Goal: Task Accomplishment & Management: Complete application form

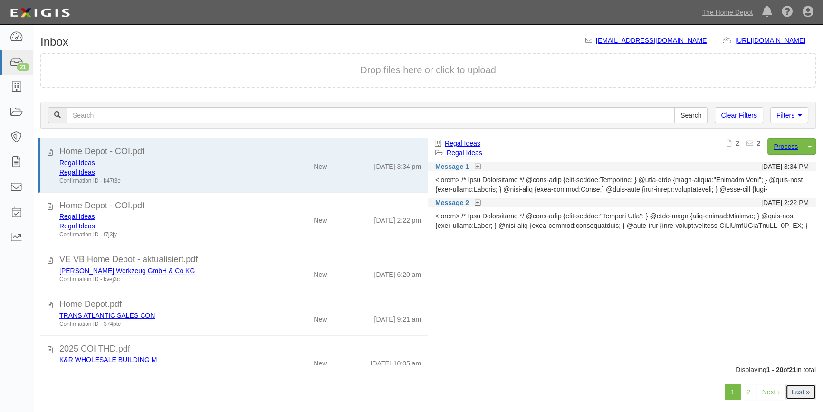
click at [802, 391] on link "Last »" at bounding box center [801, 392] width 30 height 16
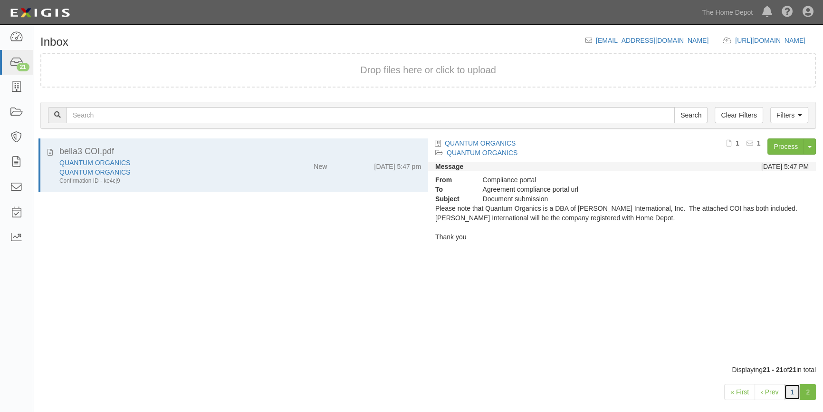
click at [792, 391] on link "1" at bounding box center [792, 392] width 16 height 16
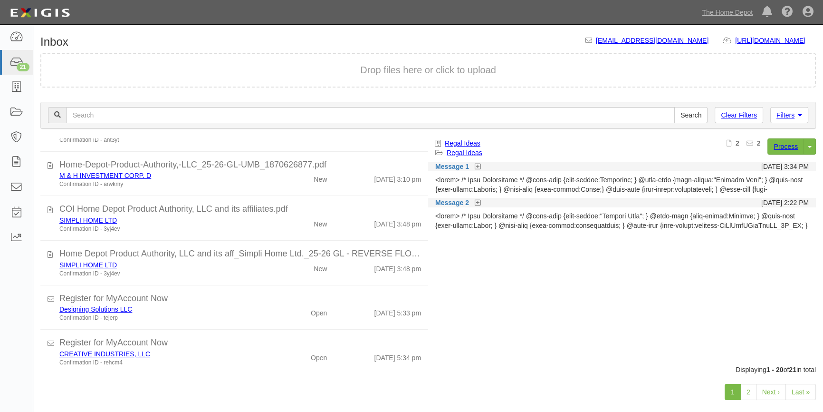
scroll to position [739, 0]
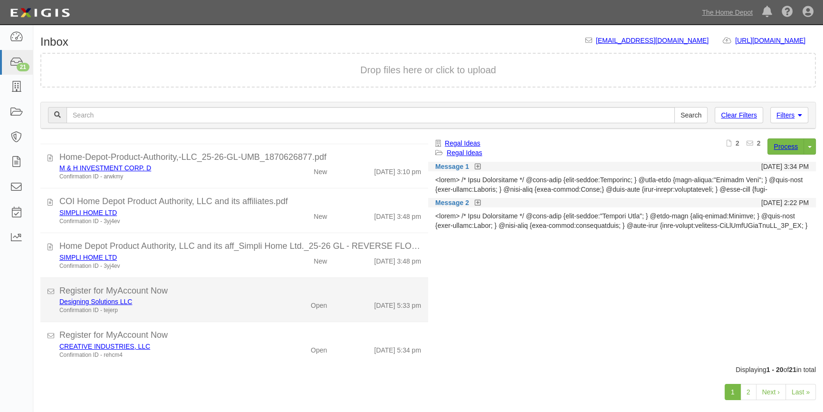
click at [277, 315] on li "Register for MyAccount Now Designing Solutions LLC Confirmation ID - tejerp Ope…" at bounding box center [234, 300] width 388 height 45
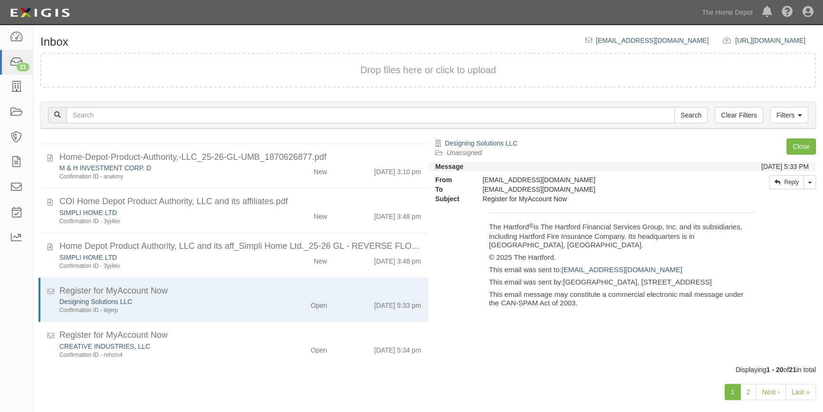
scroll to position [483, 0]
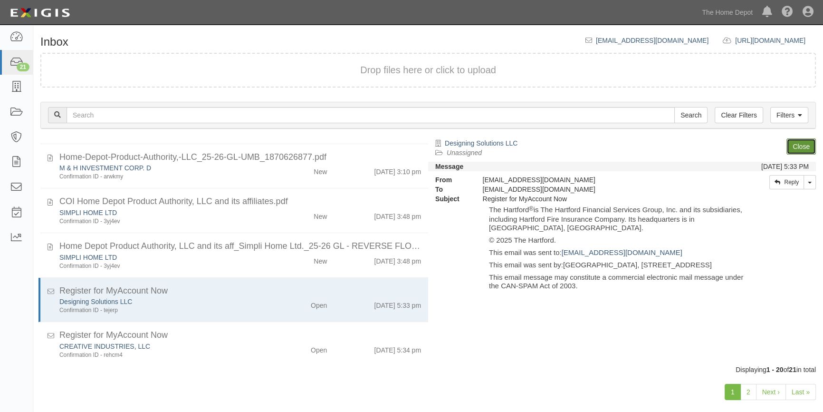
click at [790, 145] on link "Close" at bounding box center [801, 146] width 29 height 16
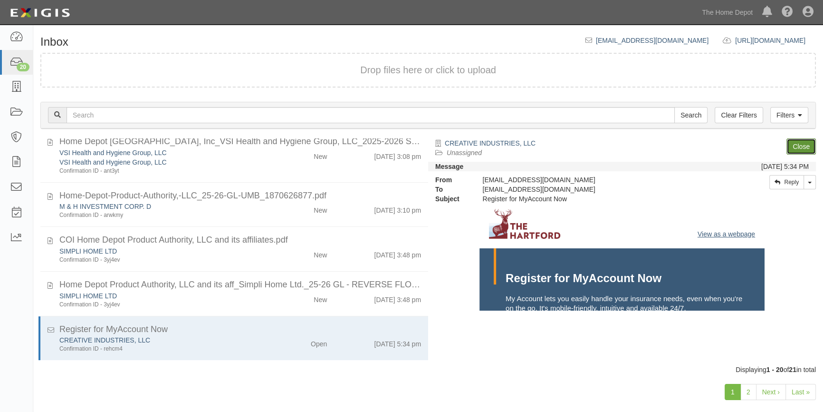
scroll to position [699, 0]
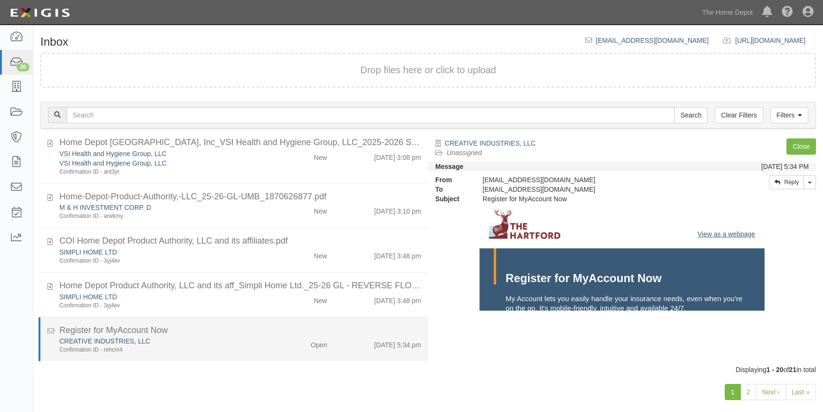
click at [247, 342] on div "CREATIVE INDUSTRIES, LLC" at bounding box center [161, 341] width 205 height 10
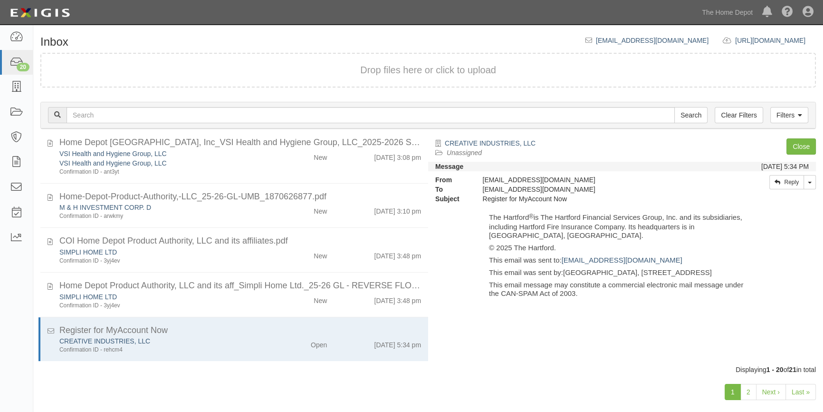
scroll to position [483, 0]
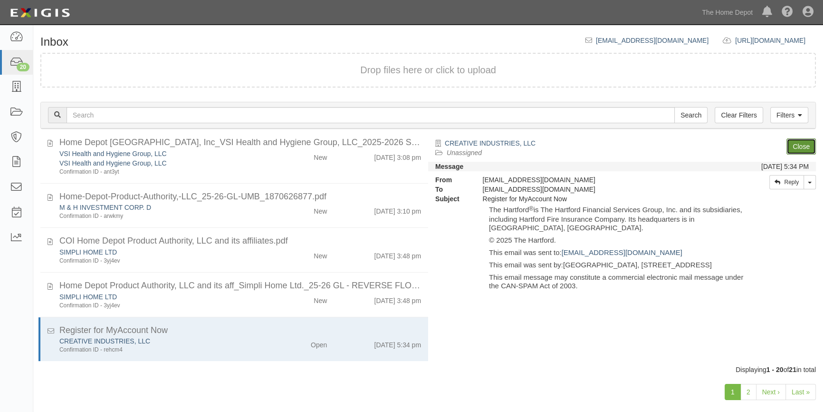
click at [797, 147] on link "Close" at bounding box center [801, 146] width 29 height 16
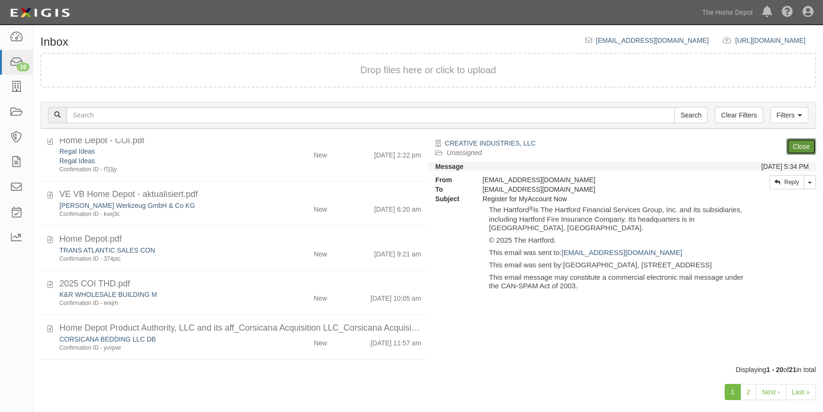
scroll to position [0, 0]
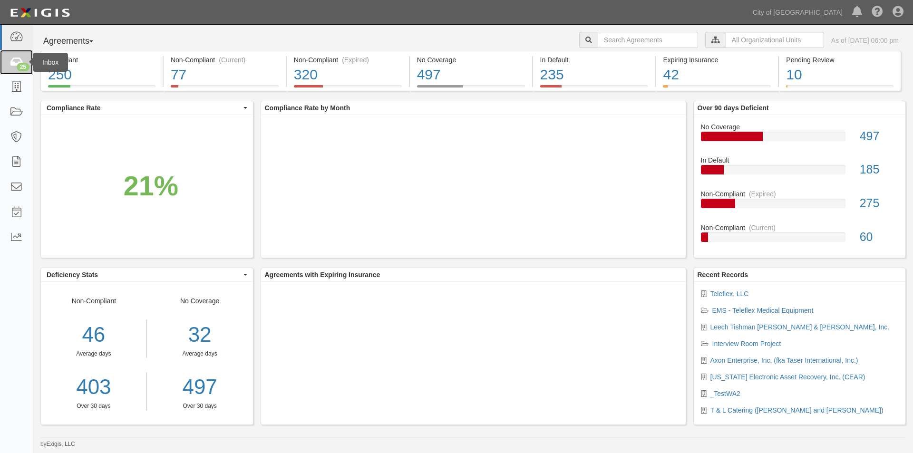
click at [16, 65] on icon at bounding box center [16, 62] width 13 height 11
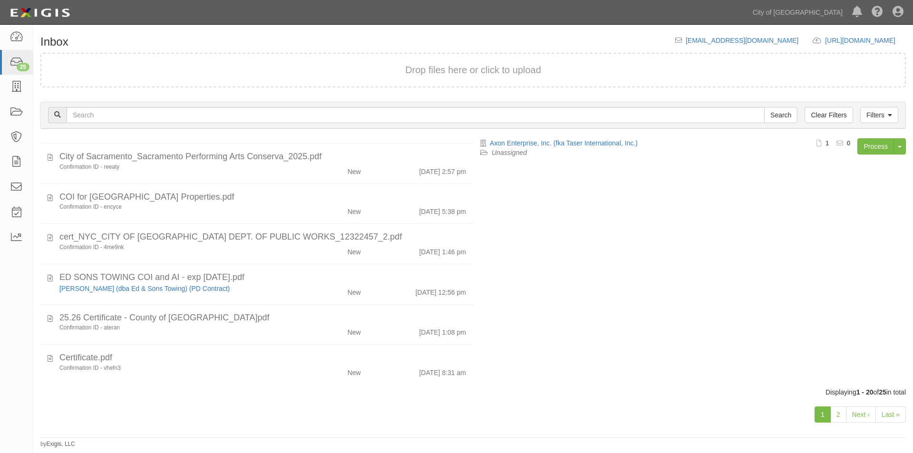
scroll to position [583, 0]
click at [839, 413] on link "2" at bounding box center [838, 414] width 16 height 16
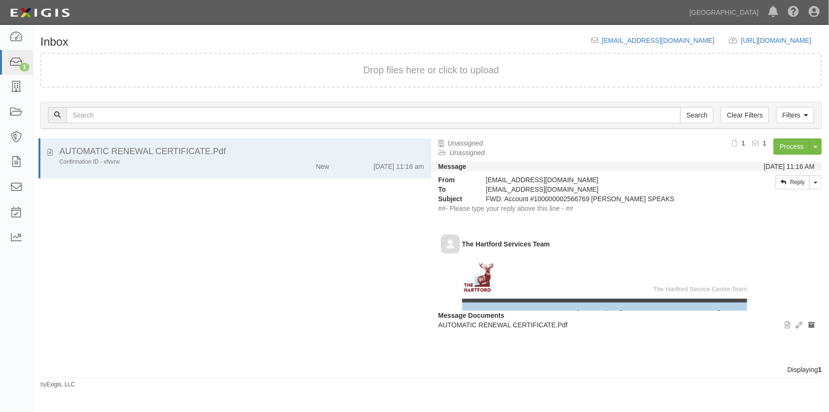
click at [196, 253] on div "AUTOMATIC RENEWAL CERTIFICATE.Pdf Confirmation ID - xfvvrw New 9/15/25 11:16 am" at bounding box center [232, 251] width 398 height 226
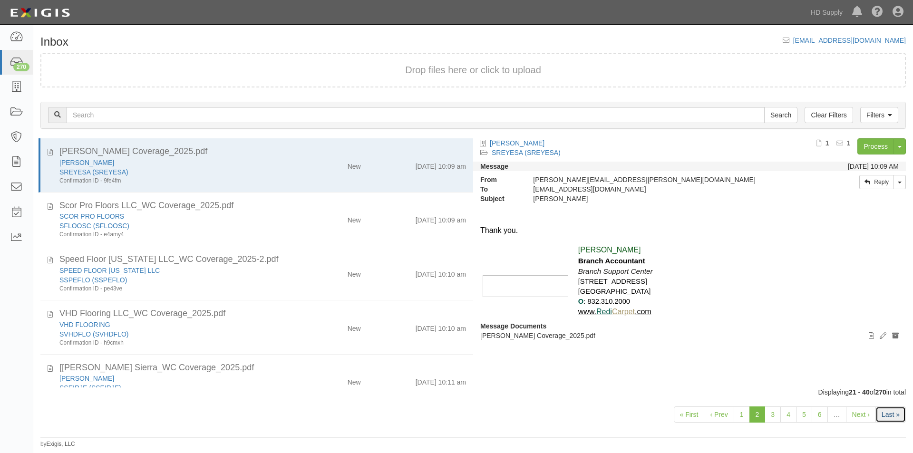
click at [890, 410] on link "Last »" at bounding box center [890, 414] width 30 height 16
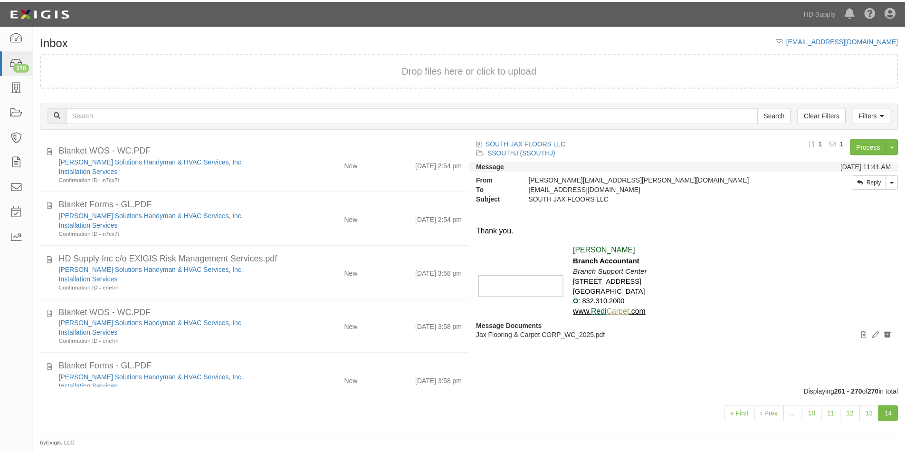
scroll to position [296, 0]
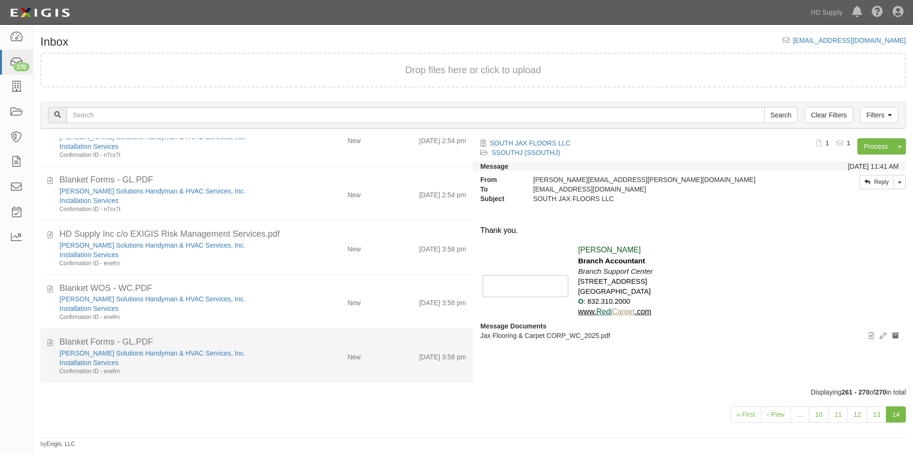
click at [227, 360] on div "Installation Services" at bounding box center [174, 363] width 231 height 10
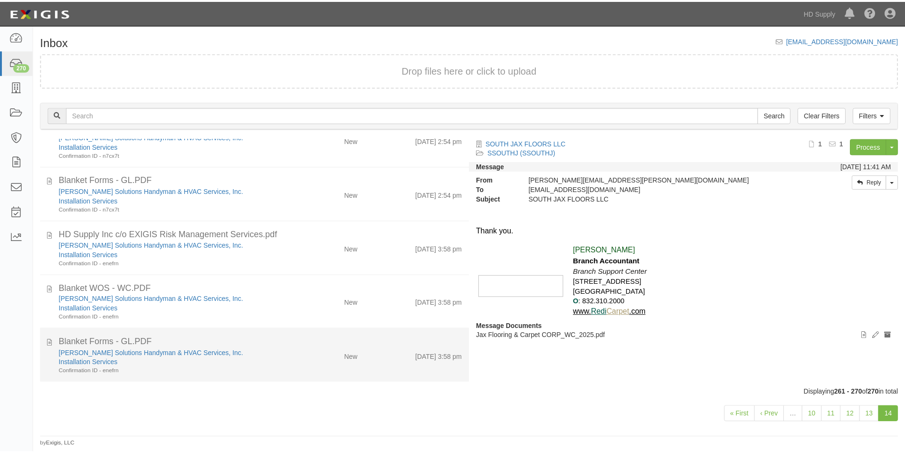
scroll to position [257, 0]
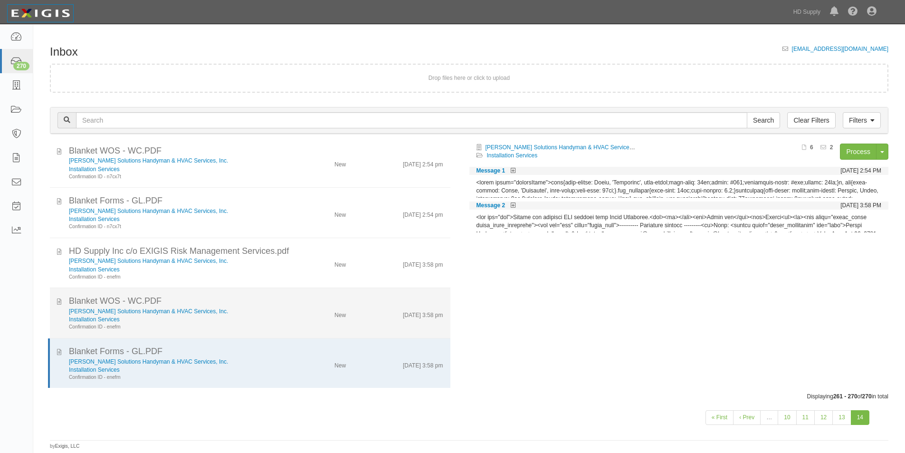
click at [224, 321] on div "Installation Services" at bounding box center [175, 320] width 212 height 8
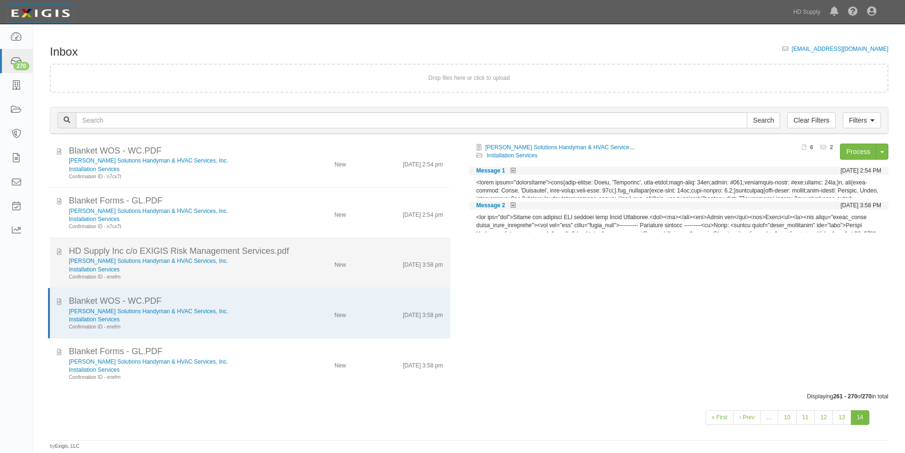
click at [247, 275] on div "Confirmation ID - enefrn" at bounding box center [175, 277] width 212 height 7
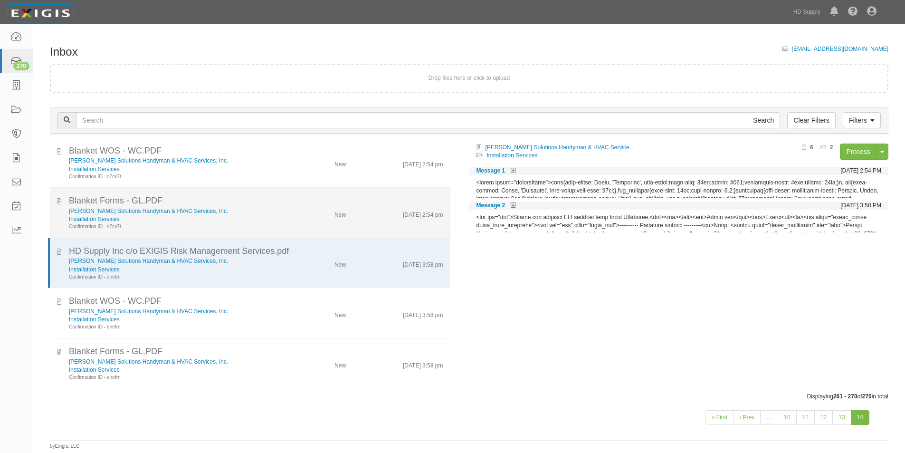
click at [264, 223] on div "Confirmation ID - n7cx7t" at bounding box center [175, 226] width 212 height 7
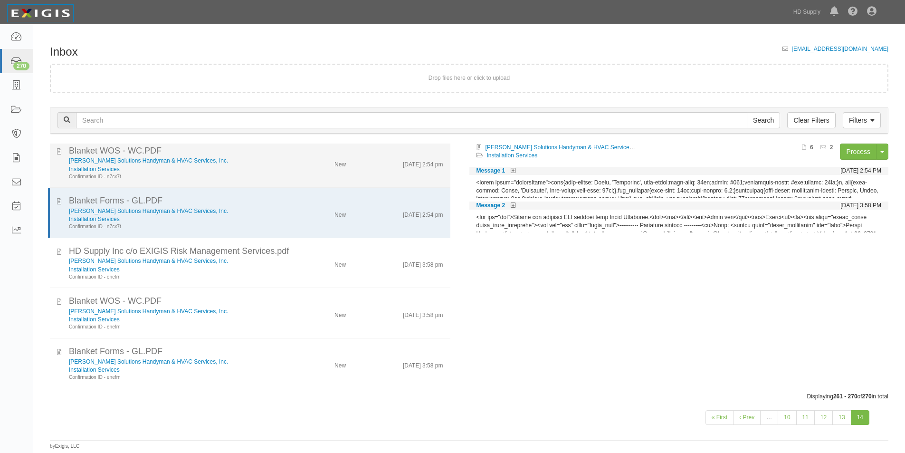
click at [257, 179] on div "Confirmation ID - n7cx7t" at bounding box center [175, 176] width 212 height 7
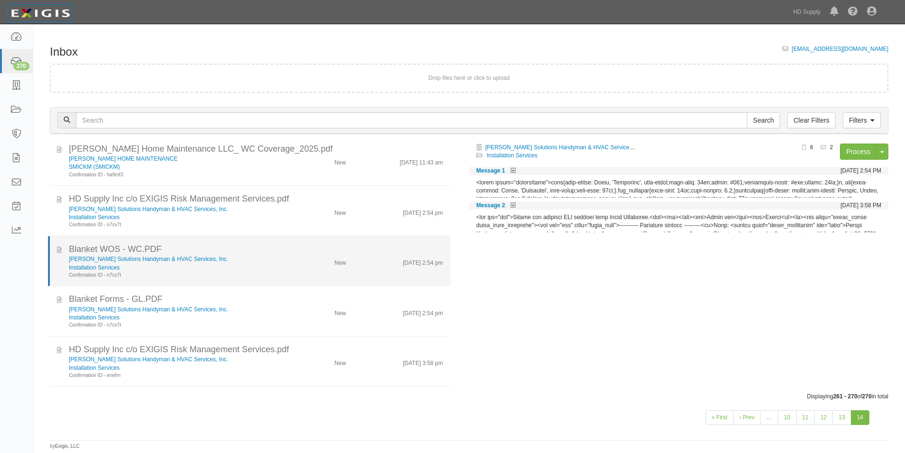
scroll to position [156, 0]
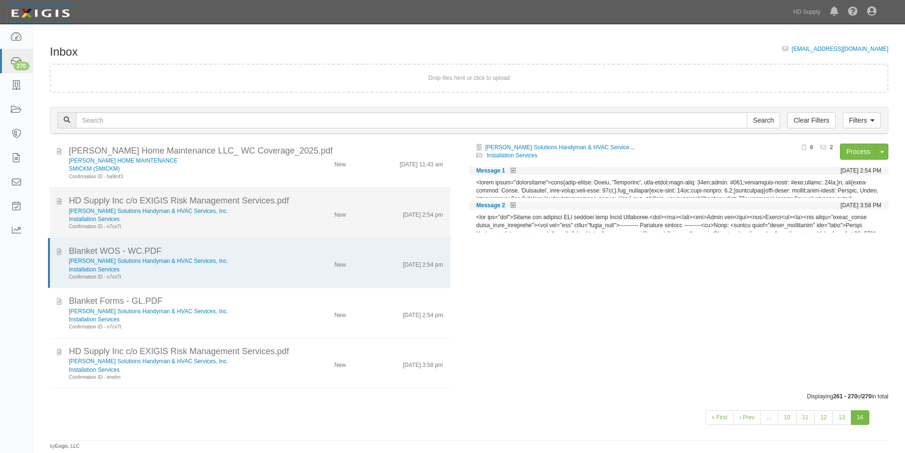
click at [244, 224] on div "Confirmation ID - n7cx7t" at bounding box center [175, 226] width 212 height 7
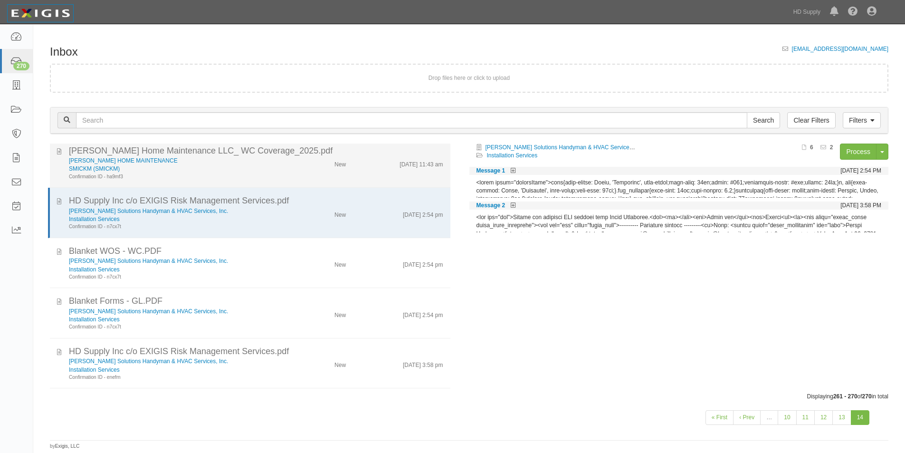
click at [243, 173] on div "Confirmation ID - ha9mf3" at bounding box center [175, 176] width 212 height 7
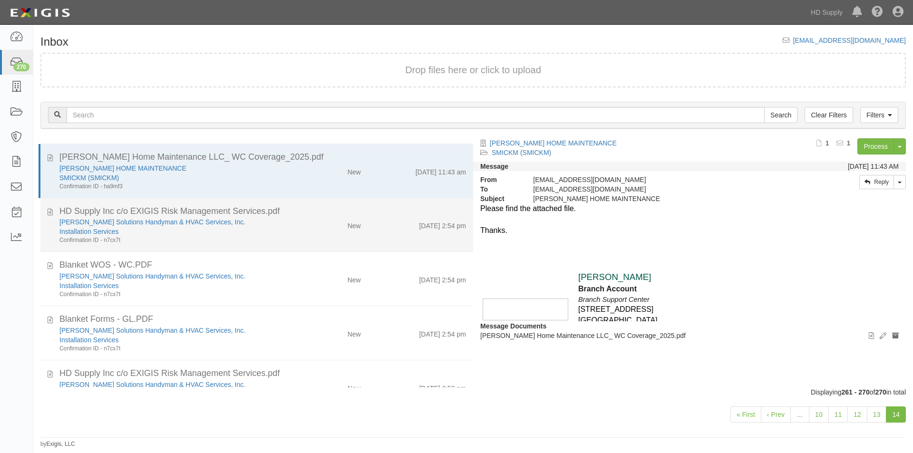
click at [244, 240] on div "Confirmation ID - n7cx7t" at bounding box center [174, 240] width 231 height 8
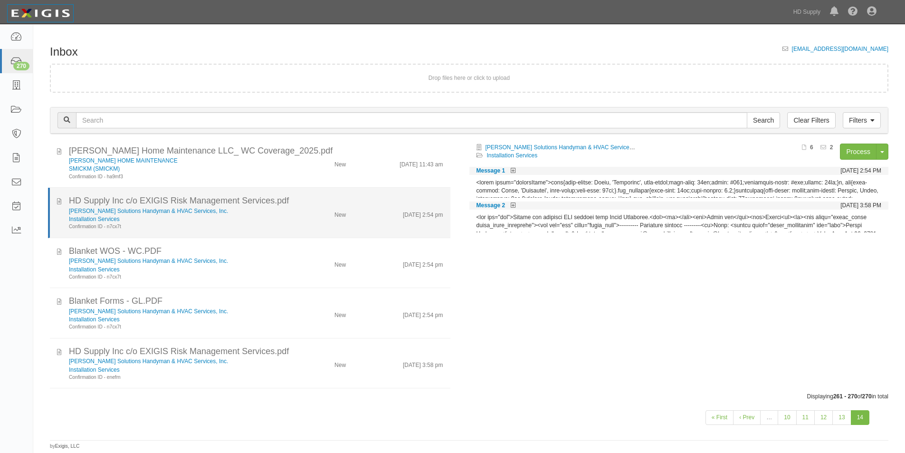
click at [240, 218] on div "Installation Services" at bounding box center [175, 219] width 212 height 8
click at [147, 210] on link "[PERSON_NAME] Solutions Handyman & HVAC Services, Inc." at bounding box center [148, 211] width 159 height 7
click at [101, 210] on link "[PERSON_NAME] Solutions Handyman & HVAC Services, Inc." at bounding box center [148, 211] width 159 height 7
click at [59, 199] on icon at bounding box center [59, 200] width 4 height 10
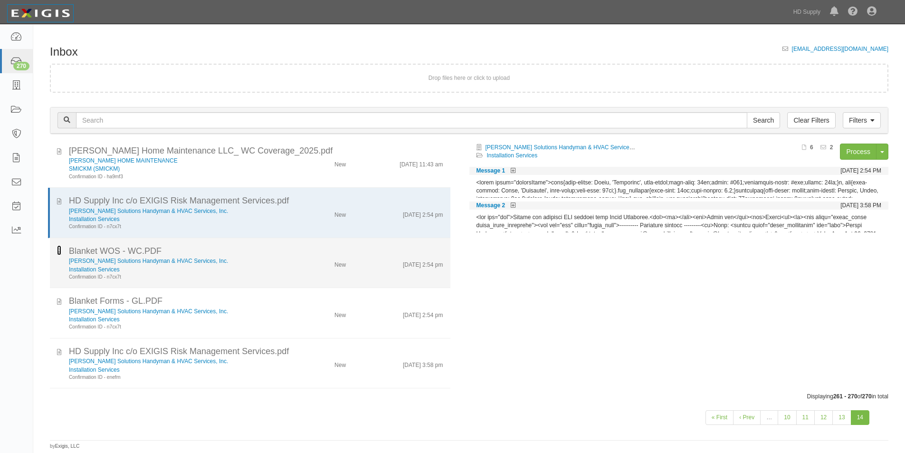
click at [59, 251] on icon at bounding box center [59, 250] width 4 height 10
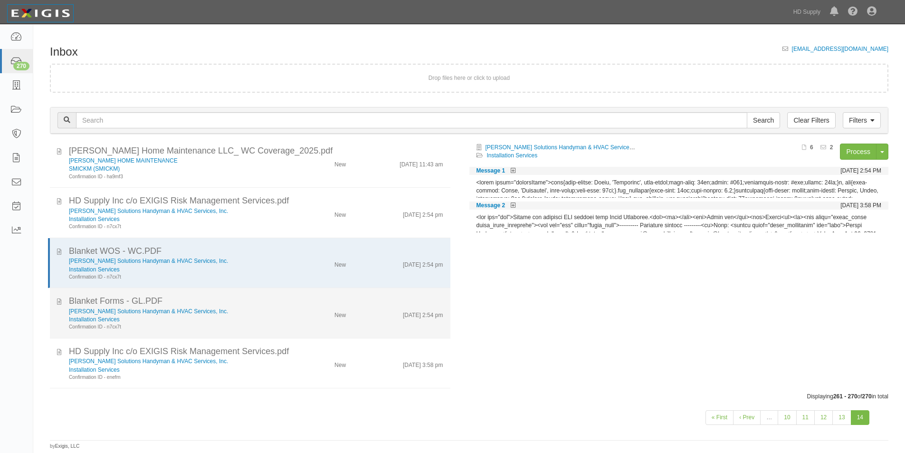
click at [56, 299] on div "Blanket Forms - GL.PDF Pepin Solutions Handyman & HVAC Services, Inc. Installat…" at bounding box center [250, 313] width 401 height 36
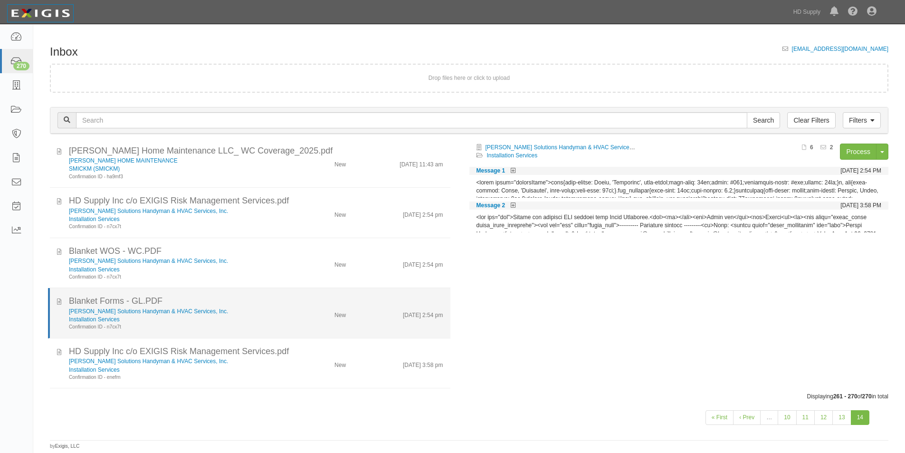
click at [62, 299] on div "Blanket Forms - GL.PDF" at bounding box center [256, 301] width 389 height 12
click at [60, 299] on icon at bounding box center [59, 300] width 4 height 10
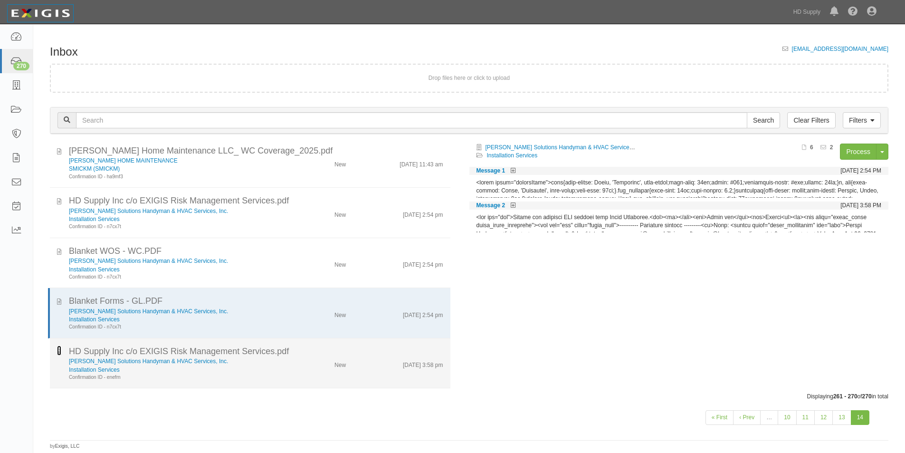
click at [58, 350] on icon at bounding box center [59, 351] width 4 height 10
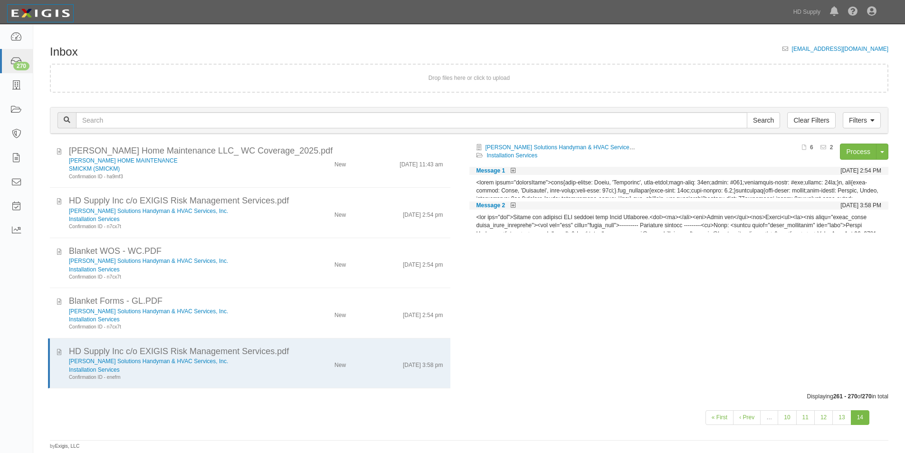
click at [558, 396] on div "Displaying 261 - 270 of 270 in total" at bounding box center [469, 397] width 853 height 8
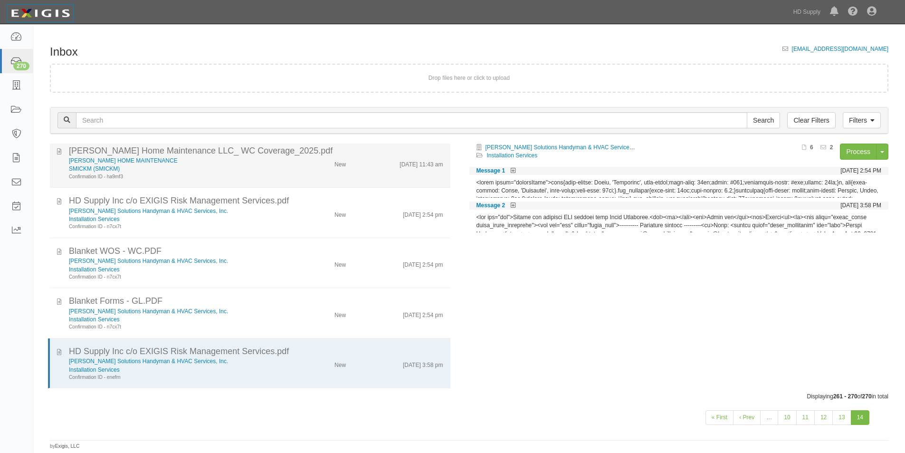
click at [183, 171] on div "SMICKM (SMICKM)" at bounding box center [175, 169] width 212 height 8
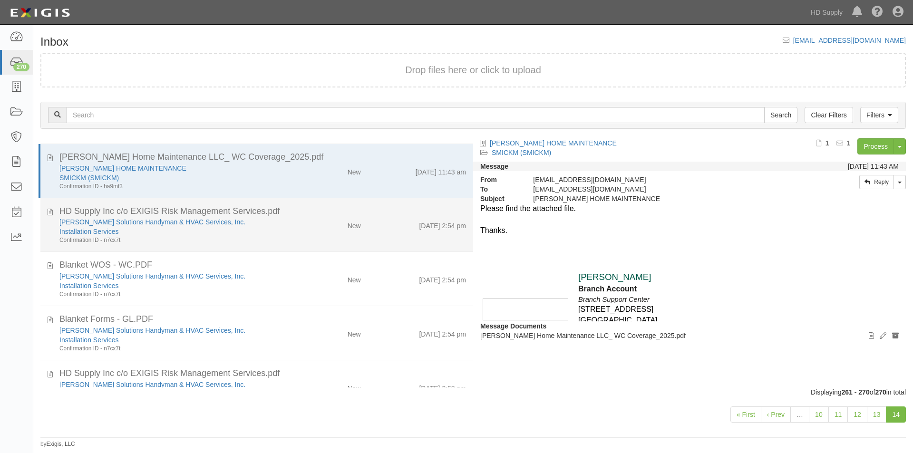
click at [216, 236] on div "Confirmation ID - n7cx7t" at bounding box center [174, 240] width 231 height 8
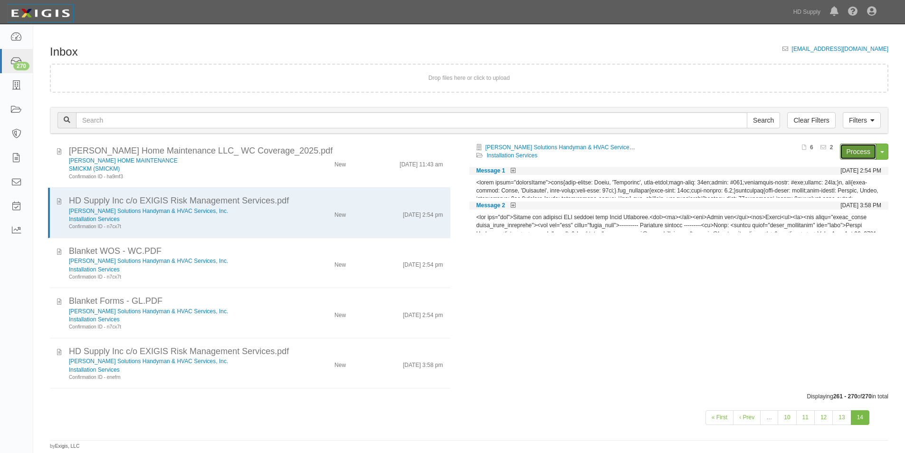
click at [858, 155] on link "Process" at bounding box center [858, 152] width 37 height 16
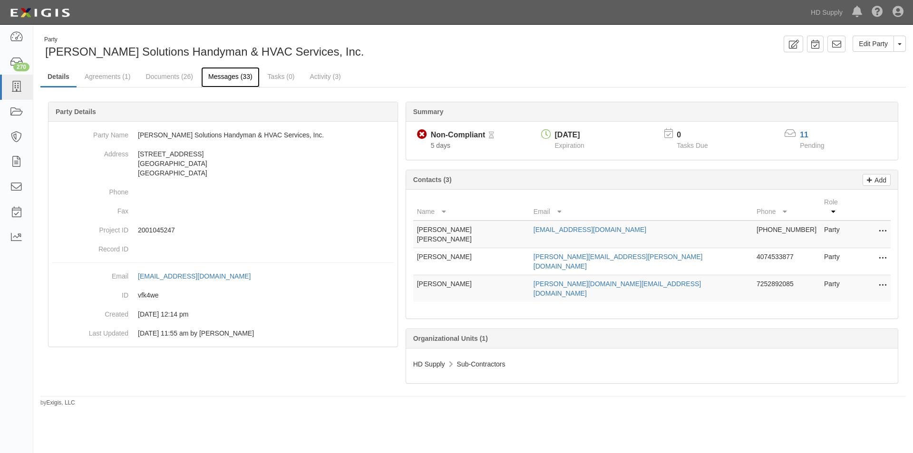
click at [216, 77] on link "Messages (33)" at bounding box center [230, 77] width 58 height 20
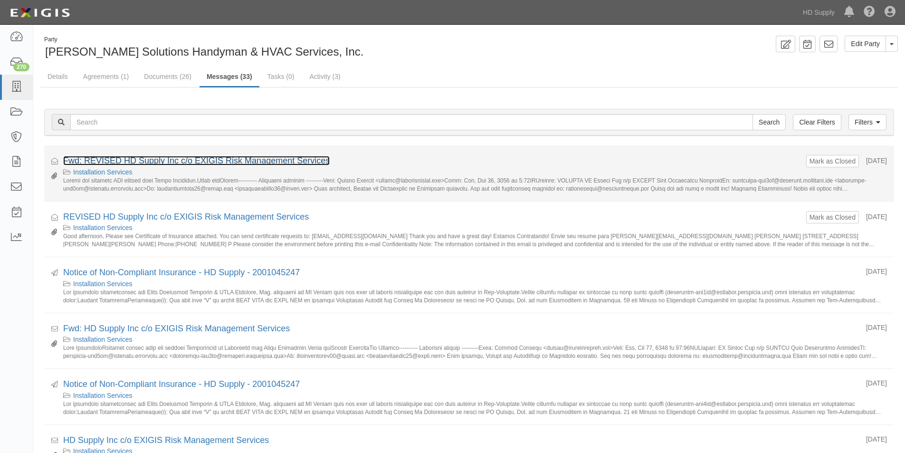
click at [159, 159] on link "Fwd: REVISED HD Supply Inc c/o EXIGIS Risk Management Services" at bounding box center [196, 161] width 267 height 10
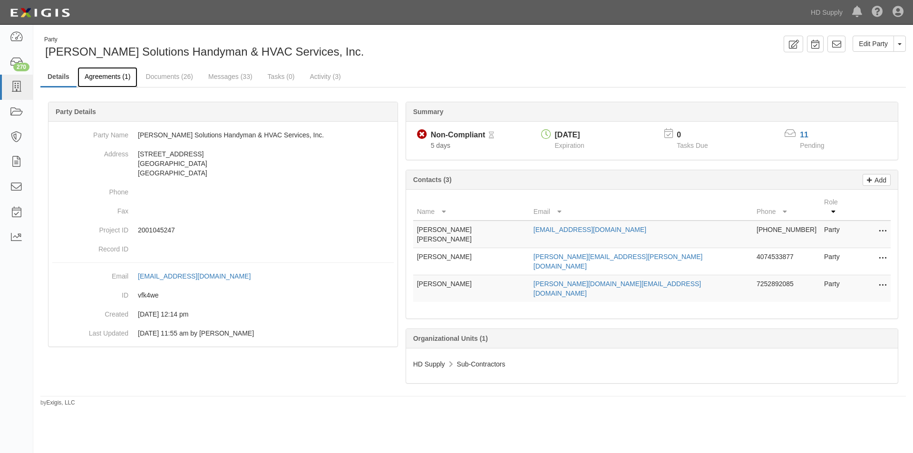
click at [117, 76] on link "Agreements (1)" at bounding box center [107, 77] width 60 height 20
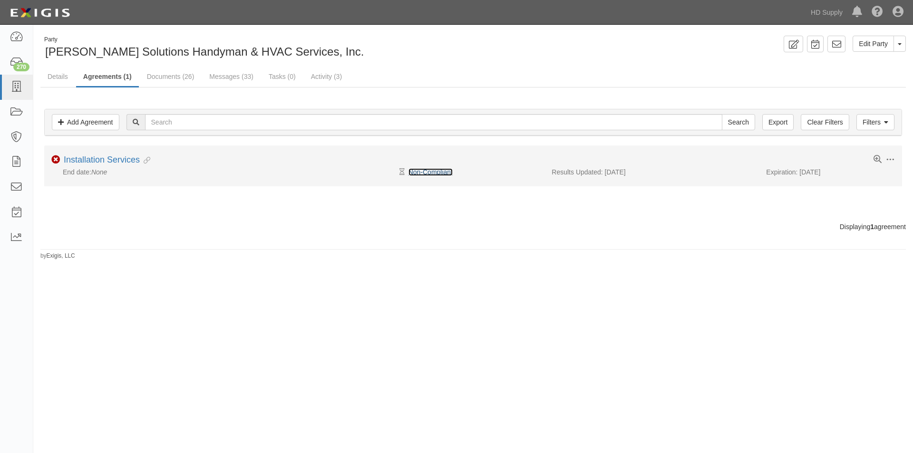
click at [430, 172] on link "Non-Compliant" at bounding box center [430, 172] width 44 height 8
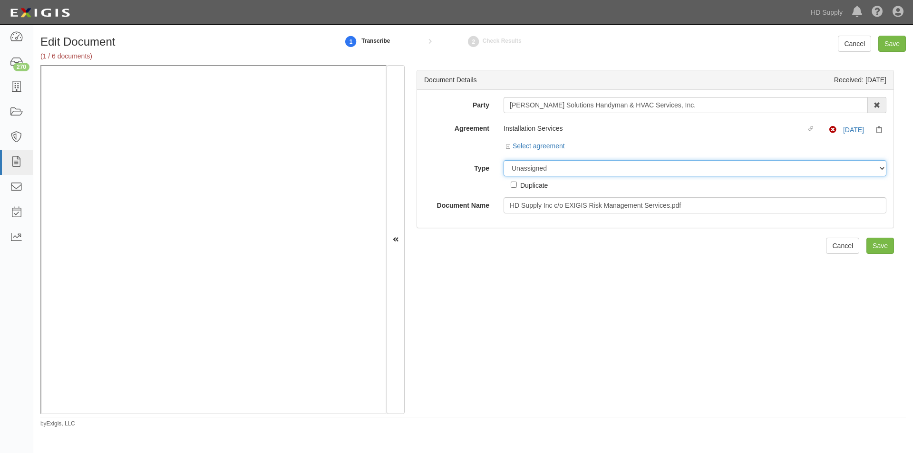
click at [557, 172] on select "Unassigned Binder Cancellation Notice Certificate Contract Endorsement Insuranc…" at bounding box center [694, 168] width 383 height 16
select select "CertificateDetail"
click at [503, 160] on select "Unassigned Binder Cancellation Notice Certificate Contract Endorsement Insuranc…" at bounding box center [694, 168] width 383 height 16
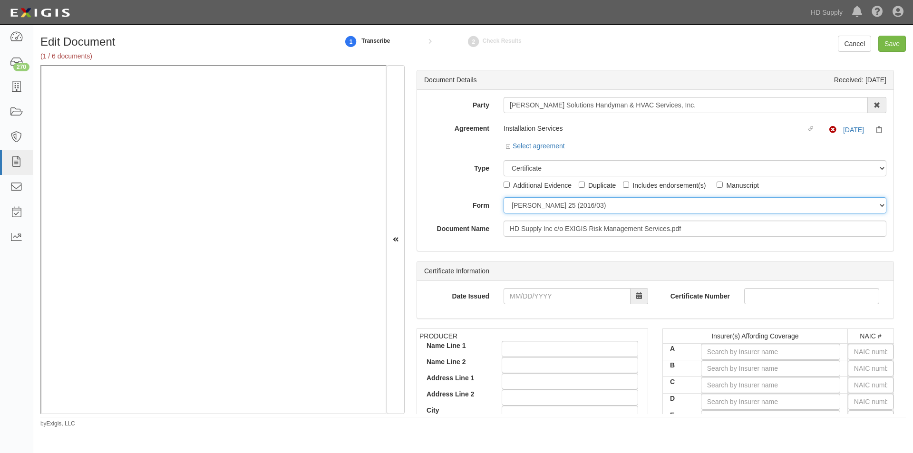
click at [519, 209] on select "ACORD 25 (2016/03) ACORD 101 ACORD 855 NY (2014/05) General" at bounding box center [694, 205] width 383 height 16
select select "GeneralFormDetail"
click at [503, 197] on select "ACORD 25 (2016/03) ACORD 101 ACORD 855 NY (2014/05) General" at bounding box center [694, 205] width 383 height 16
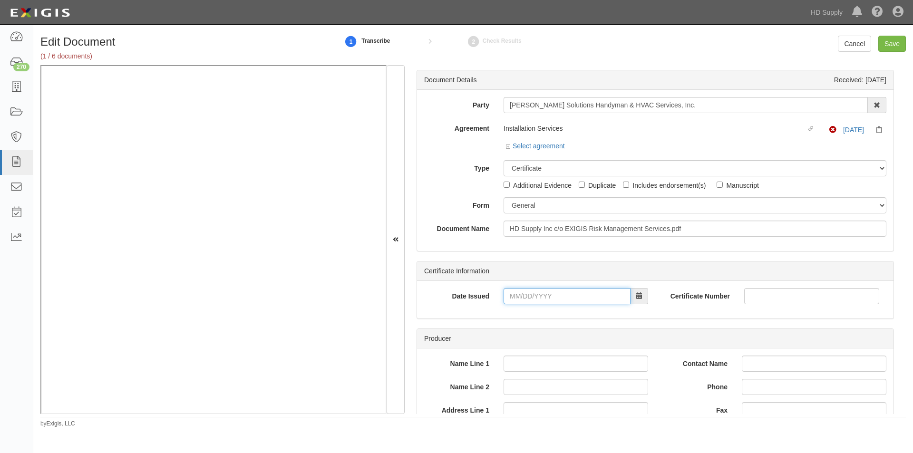
click at [520, 297] on input "Date Issued" at bounding box center [566, 296] width 127 height 16
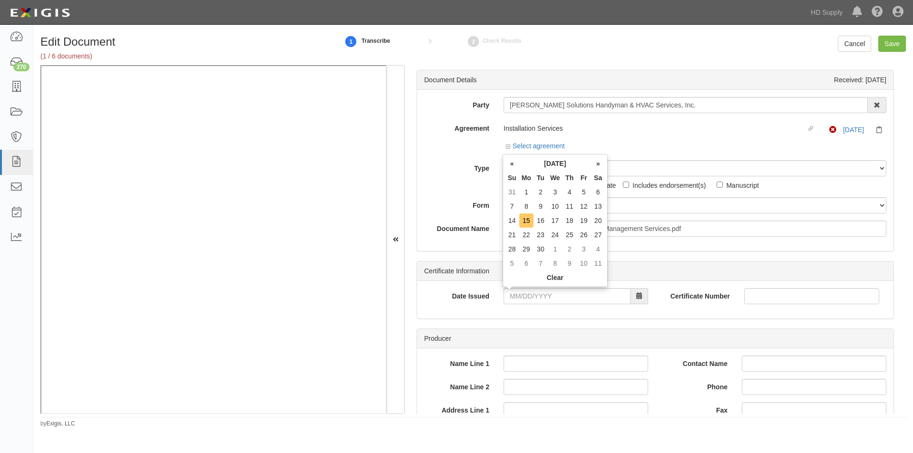
click at [528, 225] on td "15" at bounding box center [526, 220] width 14 height 14
type input "09/15/2025"
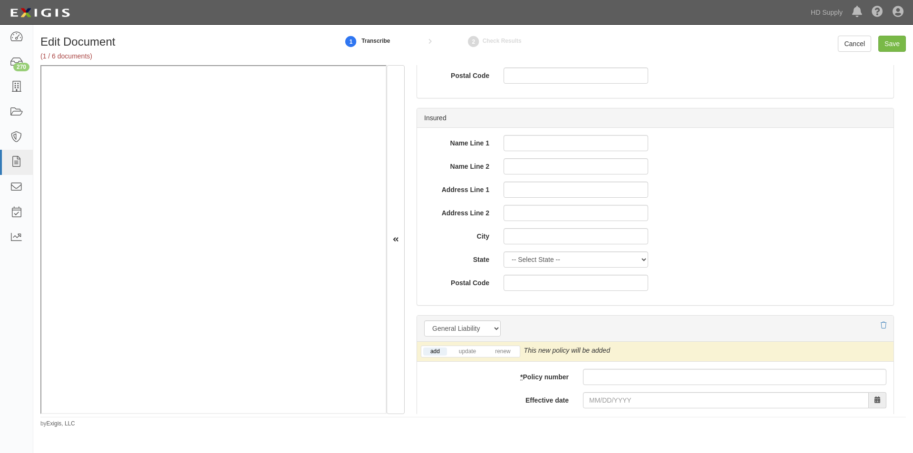
scroll to position [618, 0]
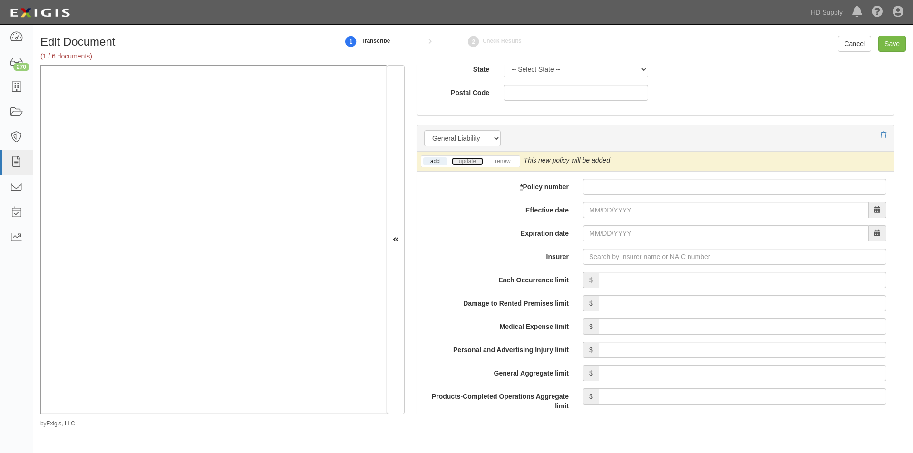
click at [472, 163] on link "update" at bounding box center [467, 161] width 31 height 8
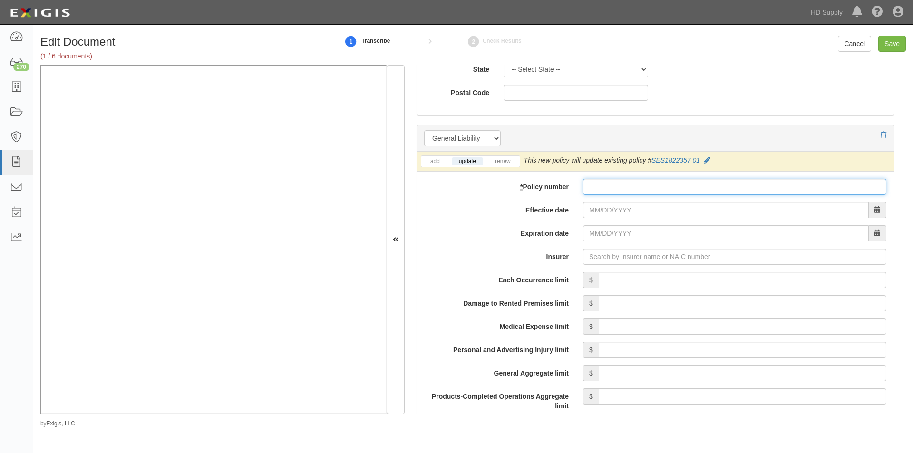
paste input "SES1822357 01"
type input "SES1822357 01"
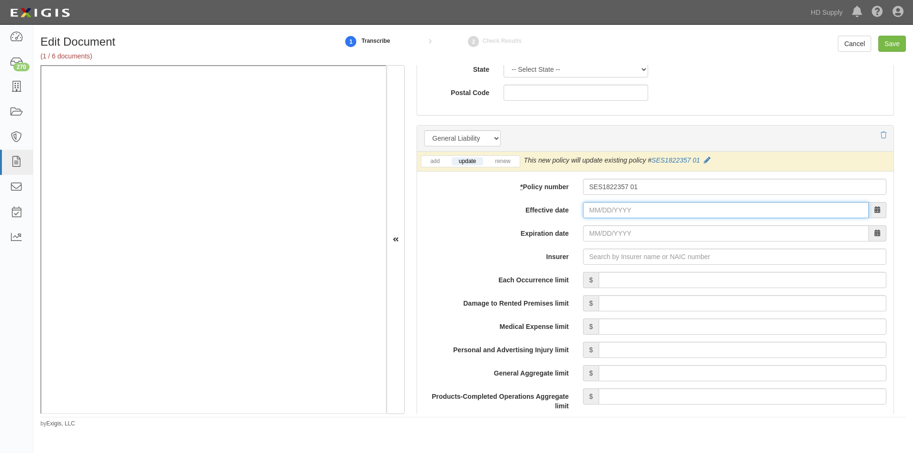
click at [628, 209] on input "Effective date" at bounding box center [726, 210] width 286 height 16
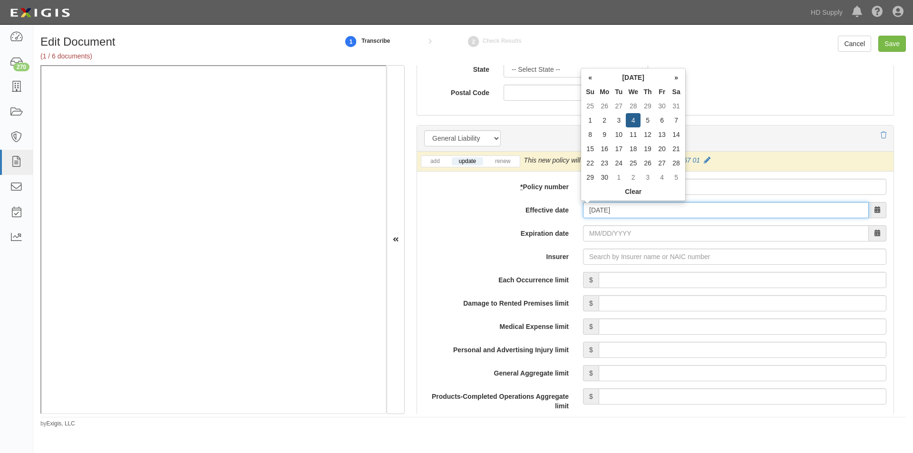
type input "06/04/2025"
type input "06/04/2026"
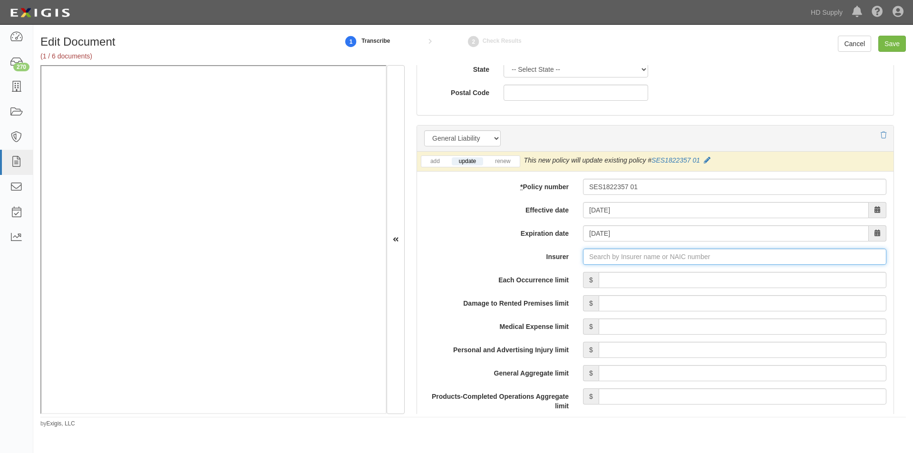
click at [609, 256] on input "Insurer" at bounding box center [734, 257] width 303 height 16
click at [609, 270] on div "Security National Insurance Company ( 33120 ) A XV Rating" at bounding box center [617, 275] width 193 height 12
type input "Security National Insurance Company (33120) A XV Rating"
click at [612, 279] on input "Each Occurrence limit" at bounding box center [742, 280] width 288 height 16
type input "1,000,000"
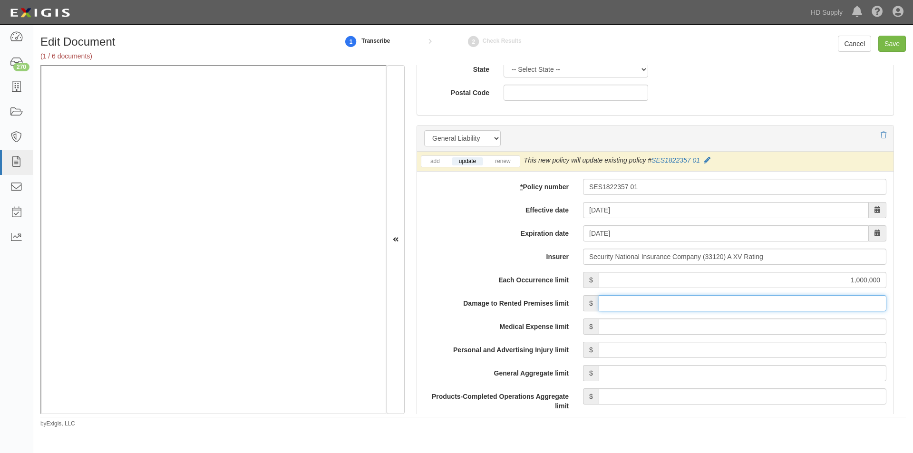
click at [748, 306] on input "Damage to Rented Premises limit" at bounding box center [742, 303] width 288 height 16
type input "100,000"
click at [775, 326] on input "Medical Expense limit" at bounding box center [742, 326] width 288 height 16
type input "5,000"
click at [774, 346] on input "Personal and Advertising Injury limit" at bounding box center [742, 350] width 288 height 16
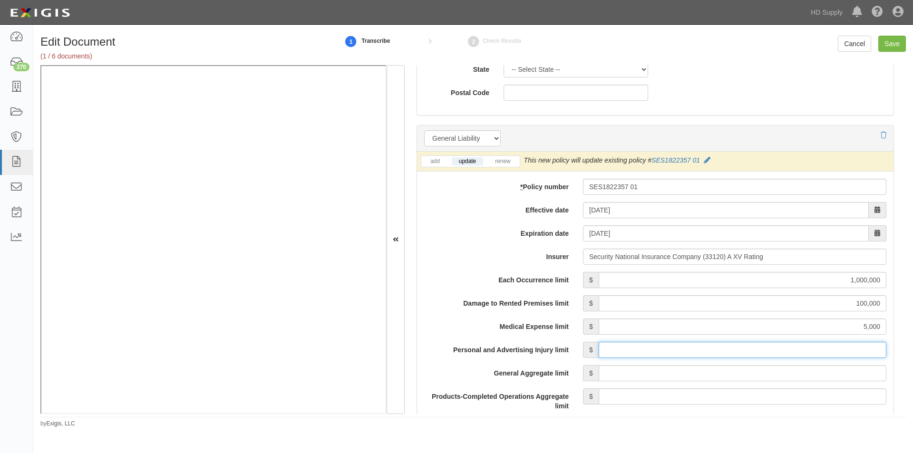
type input "1,000,000"
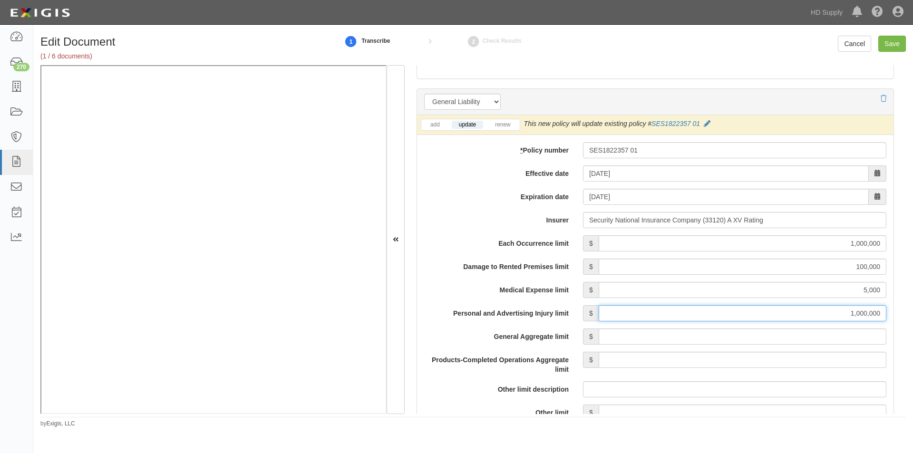
scroll to position [713, 0]
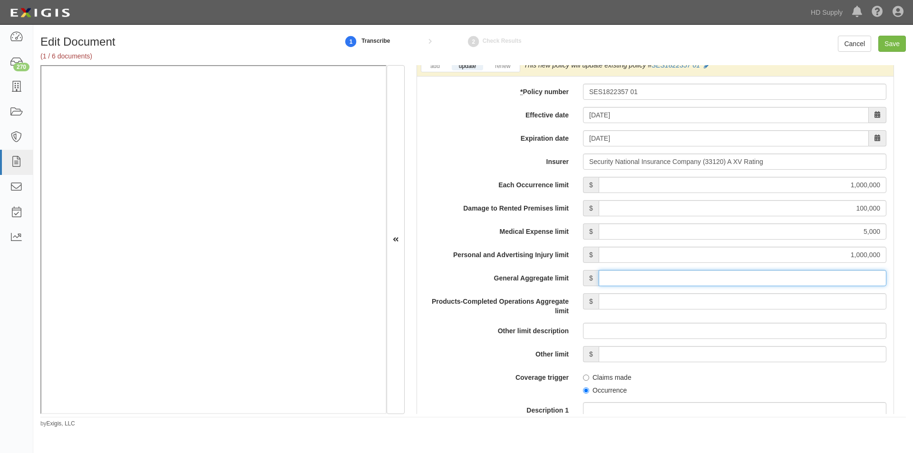
click at [689, 279] on input "General Aggregate limit" at bounding box center [742, 278] width 288 height 16
type input "2,000,000"
click at [775, 303] on input "Products-Completed Operations Aggregate limit" at bounding box center [742, 301] width 288 height 16
type input "2,000,000"
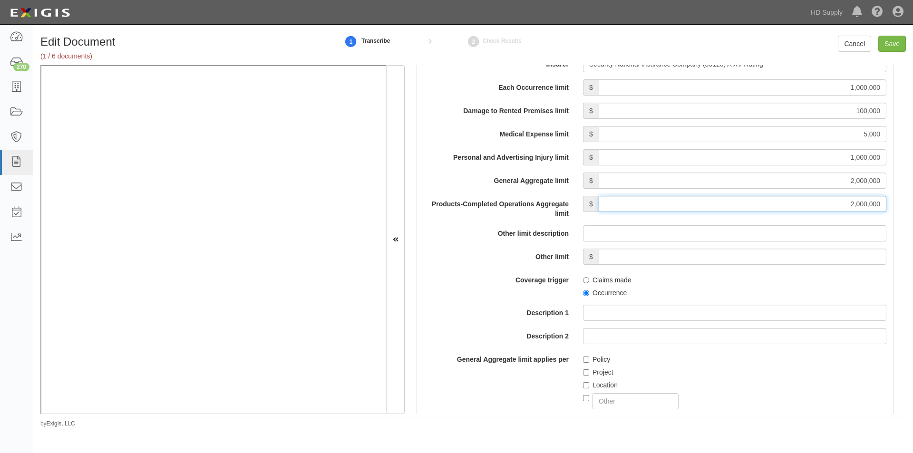
scroll to position [903, 0]
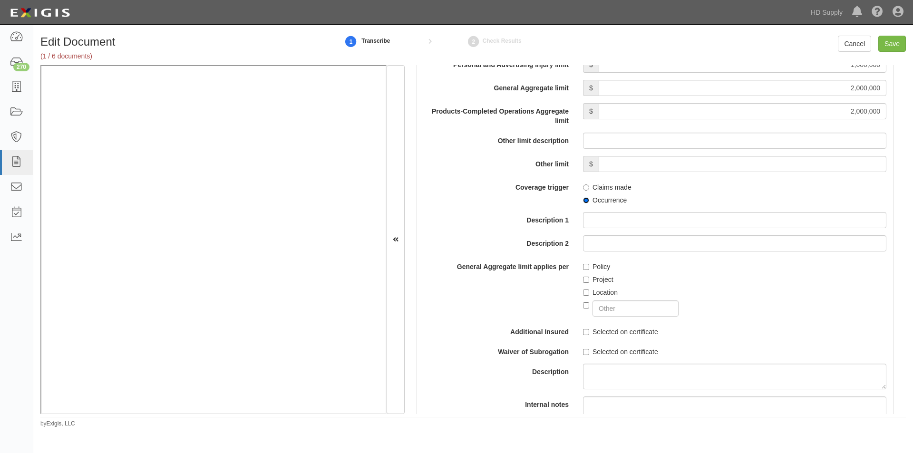
click at [583, 197] on input "Occurrence" at bounding box center [586, 200] width 6 height 6
radio input "true"
click at [583, 269] on input "Policy" at bounding box center [586, 267] width 6 height 6
checkbox input "true"
click at [586, 333] on input "Selected on certificate" at bounding box center [586, 332] width 6 height 6
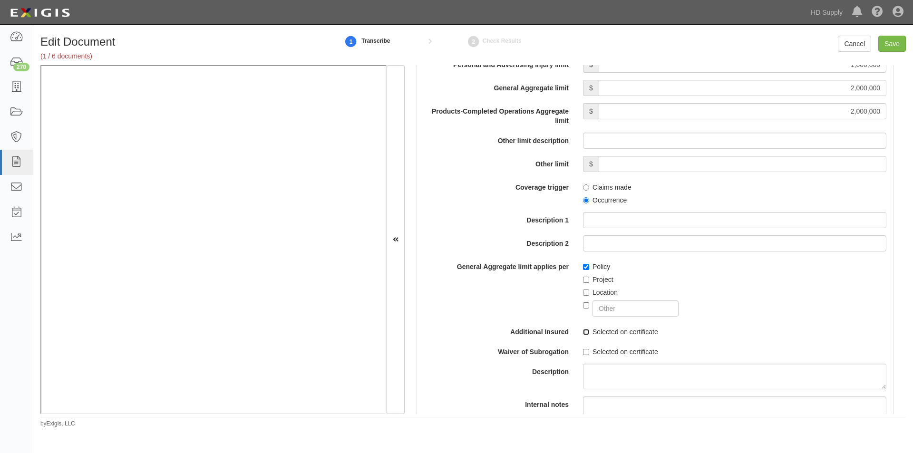
checkbox input "true"
click at [583, 349] on input "Selected on certificate" at bounding box center [586, 352] width 6 height 6
checkbox input "true"
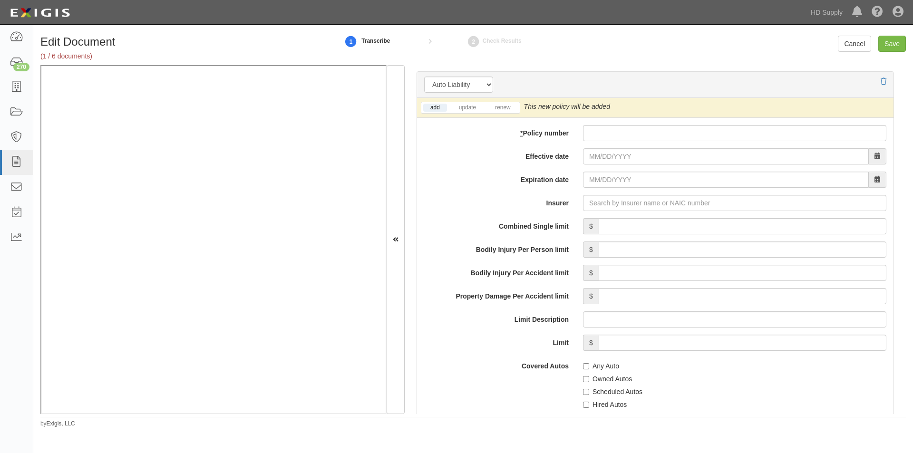
scroll to position [1343, 0]
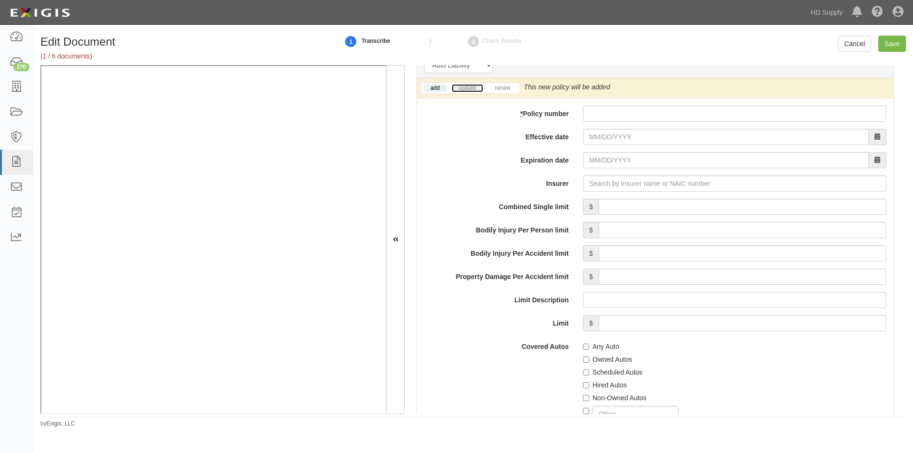
click at [474, 86] on link "update" at bounding box center [467, 88] width 31 height 8
paste input "50000197301"
type input "50000197301"
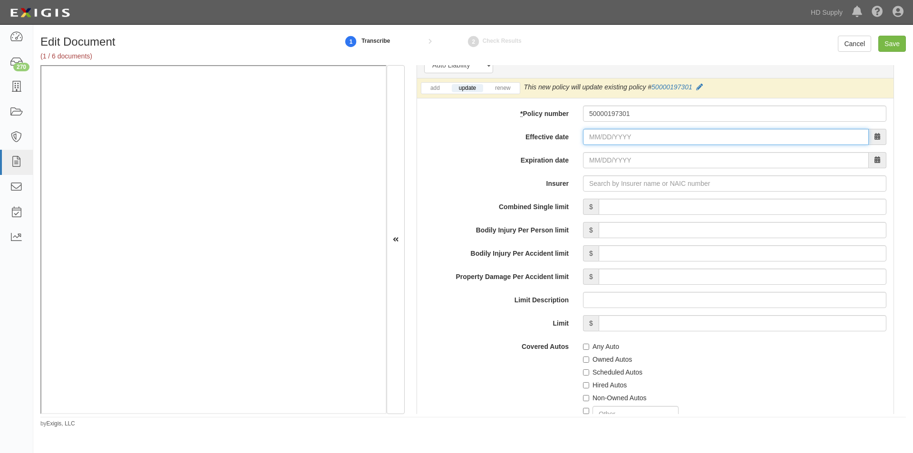
drag, startPoint x: 608, startPoint y: 135, endPoint x: 600, endPoint y: 143, distance: 11.4
click at [608, 135] on input "Effective date" at bounding box center [726, 137] width 286 height 16
click at [593, 140] on input "Effective date" at bounding box center [726, 137] width 286 height 16
type input "07/10/2025"
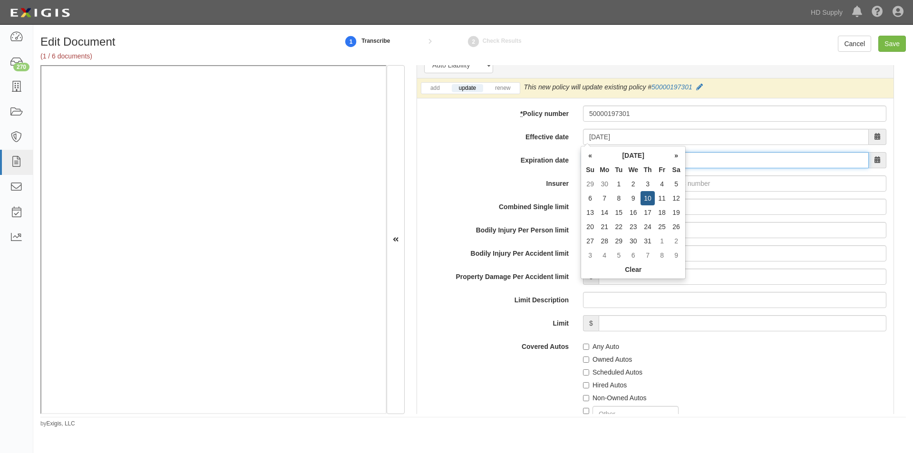
type input "07/10/2026"
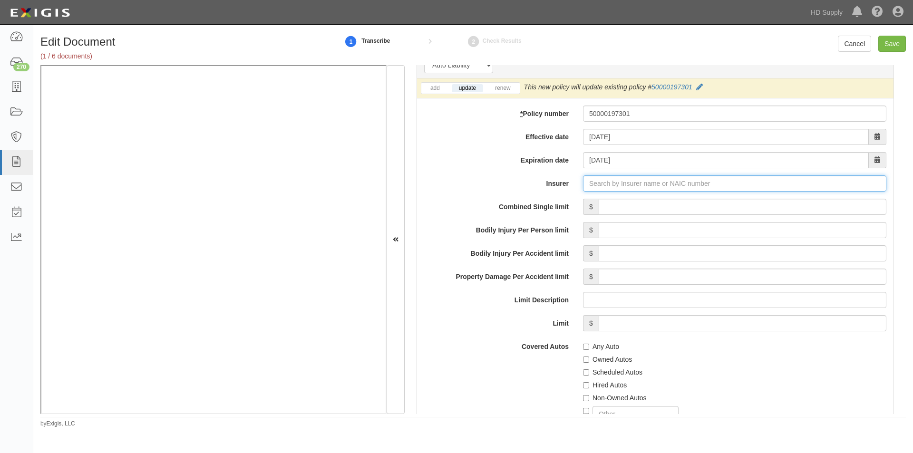
click at [591, 184] on input "Insurer" at bounding box center [734, 183] width 303 height 16
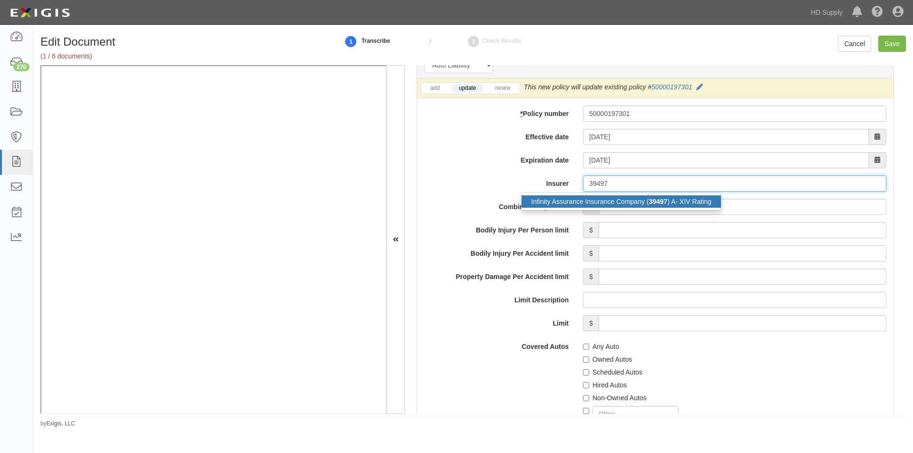
click at [592, 200] on div "Infinity Assurance Insurance Company ( 39497 ) A- XIV Rating" at bounding box center [620, 201] width 199 height 12
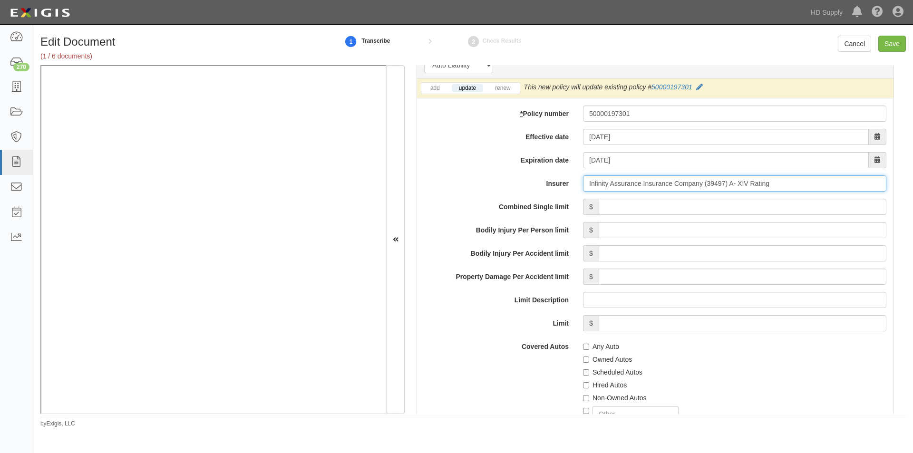
type input "Infinity Assurance Insurance Company (39497) A- XIV Rating"
click at [614, 208] on input "Combined Single limit" at bounding box center [742, 207] width 288 height 16
type input "1,000,000"
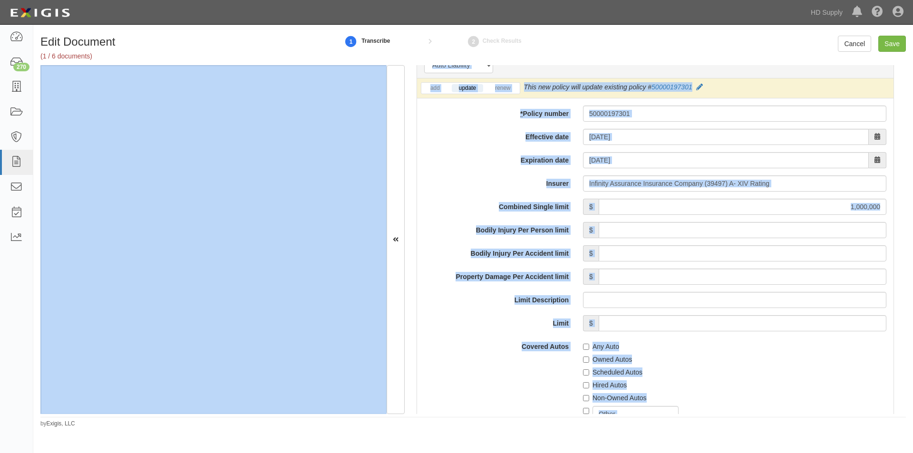
click at [460, 367] on div "Covered Autos Any Auto Owned Autos Scheduled Autos Hired Autos Non-Owned Autos" at bounding box center [655, 389] width 476 height 103
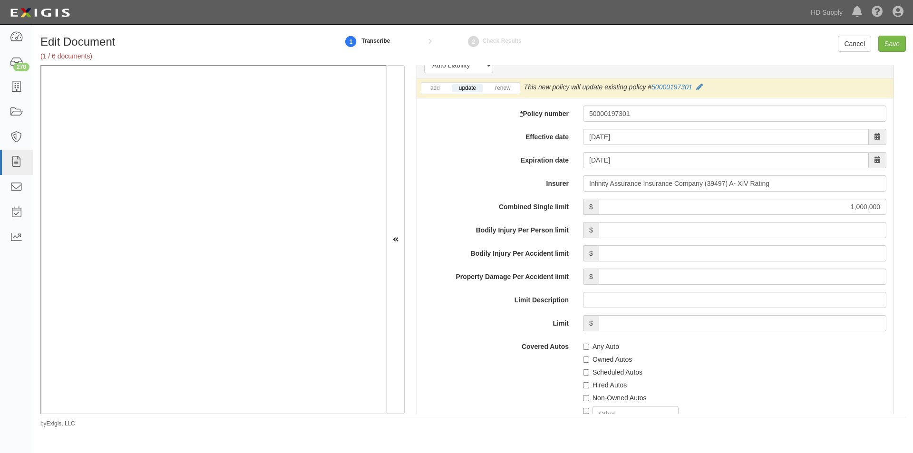
click at [588, 346] on label "Any Auto" at bounding box center [601, 347] width 36 height 10
click at [588, 346] on input "Any Auto" at bounding box center [586, 347] width 6 height 6
checkbox input "true"
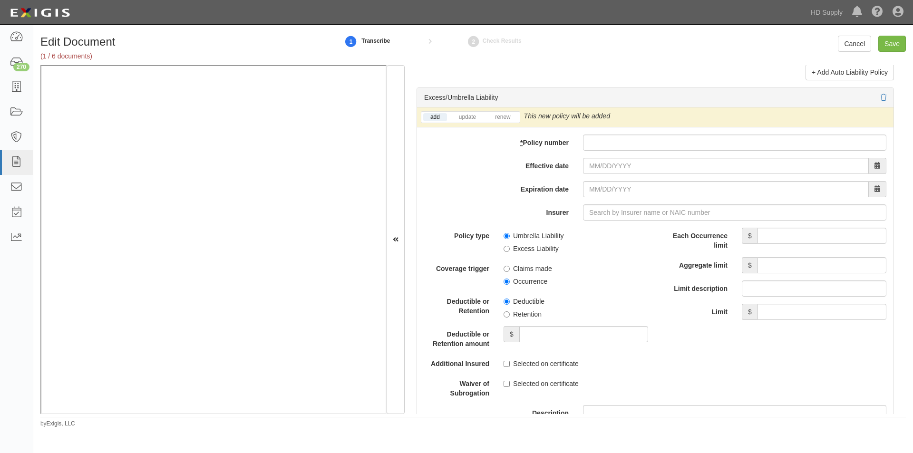
scroll to position [1883, 0]
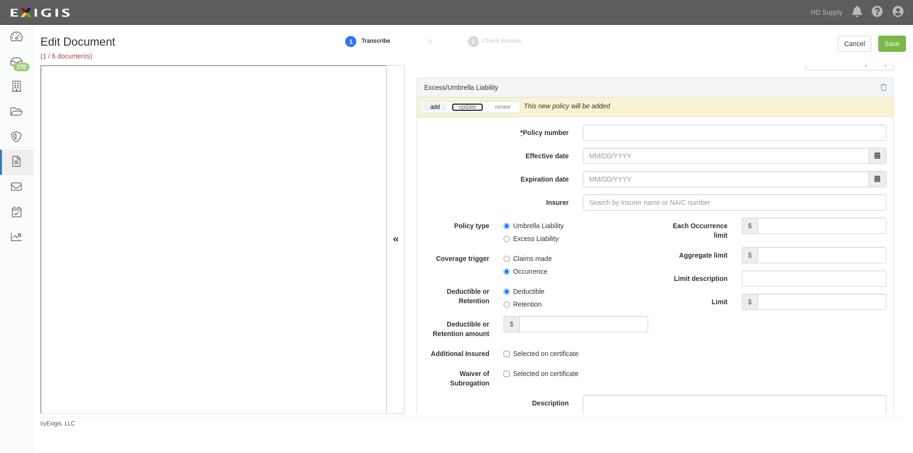
click at [461, 108] on link "update" at bounding box center [467, 107] width 31 height 8
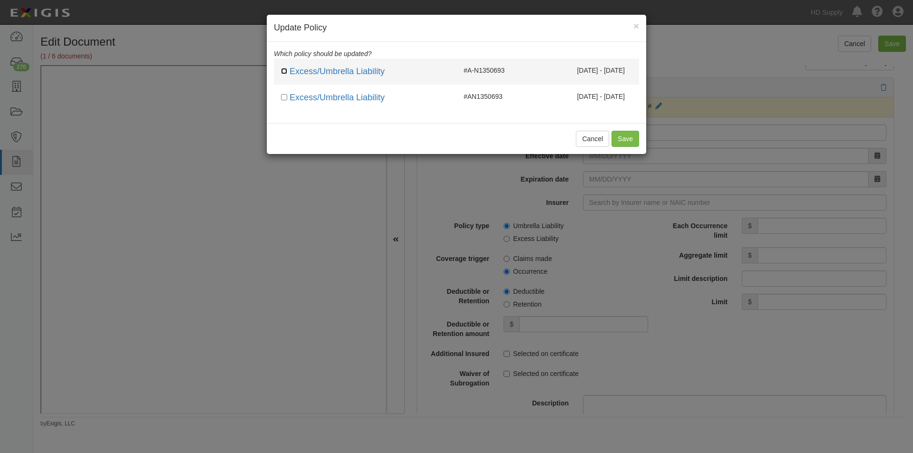
click at [285, 68] on input "checkbox" at bounding box center [284, 71] width 6 height 6
checkbox input "true"
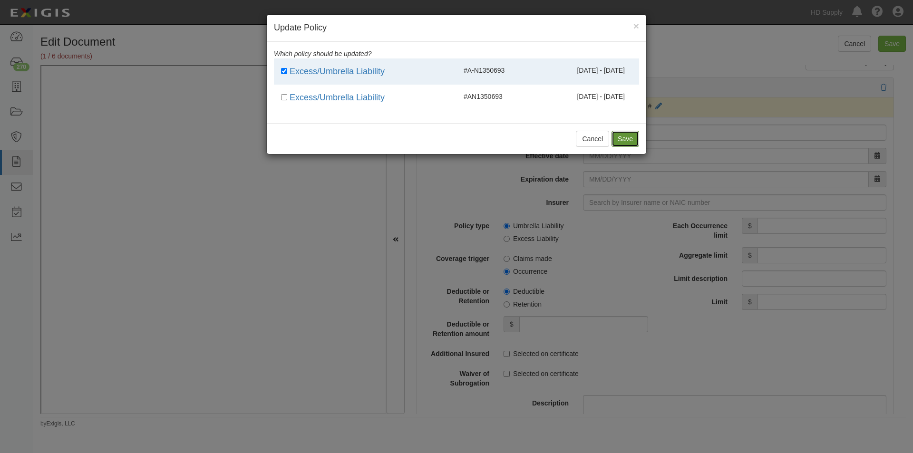
click at [617, 136] on button "Save" at bounding box center [625, 139] width 28 height 16
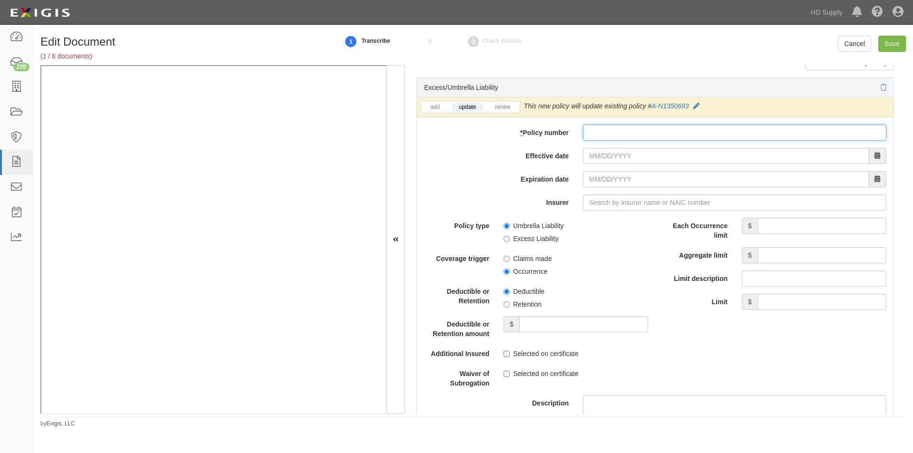
paste input "AN1350693"
type input "AN1350693"
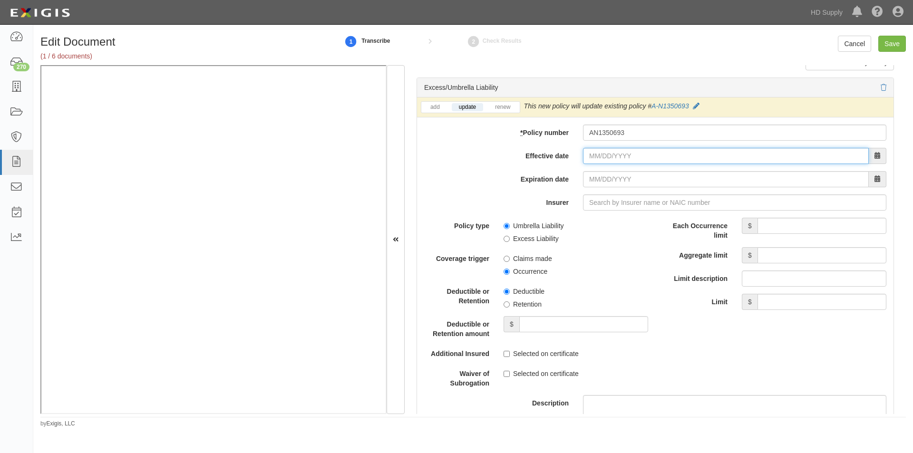
click at [600, 162] on input "Effective date" at bounding box center [726, 156] width 286 height 16
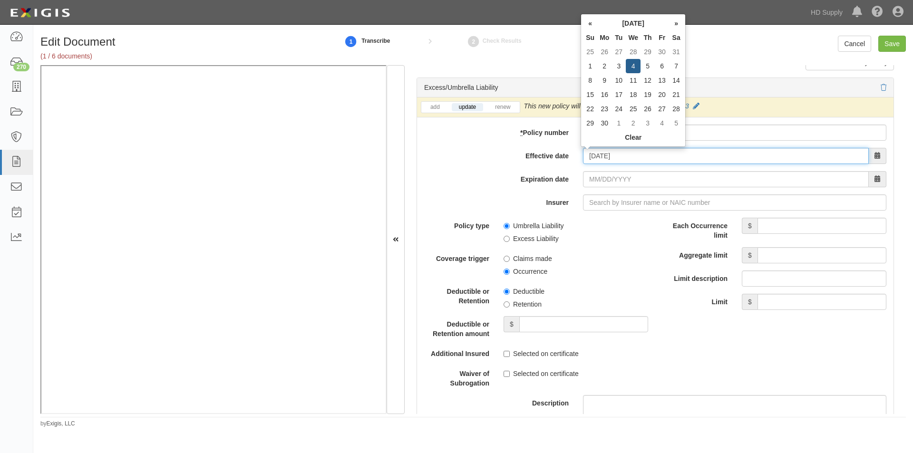
type input "06/04/2025"
type input "06/04/2026"
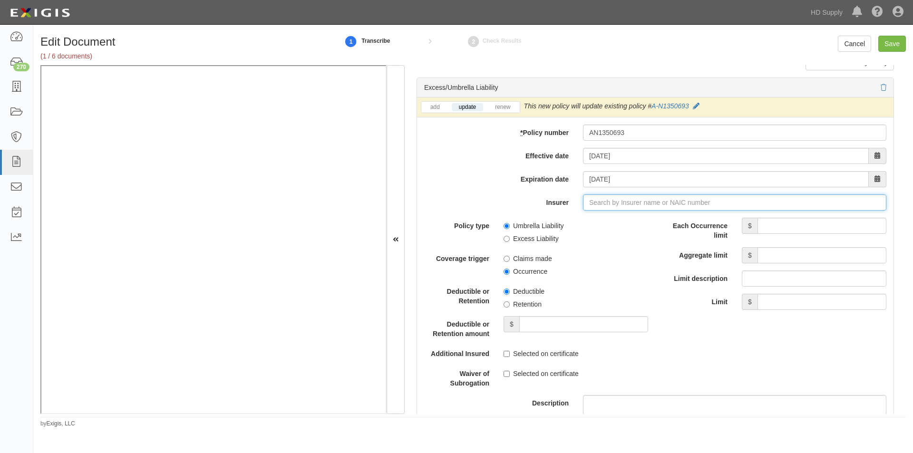
click at [584, 203] on input "Insurer" at bounding box center [734, 202] width 303 height 16
type input "180 Seguros S.A. (0) NR Rating"
type input "1"
click at [581, 220] on div "Nautilus Insurance Company ( 17370 ) A+ XV Rating" at bounding box center [606, 220] width 171 height 12
type input "Nautilus Insurance Company (17370) A+ XV Rating"
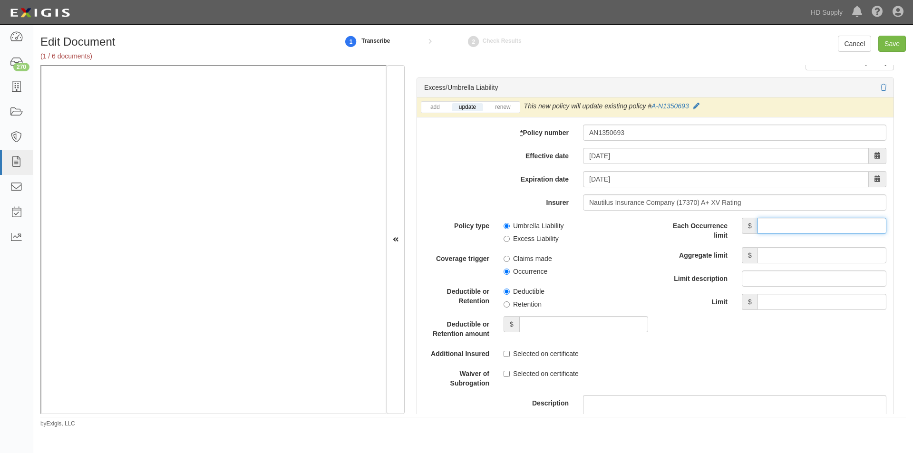
click at [770, 224] on input "Each Occurrence limit" at bounding box center [821, 226] width 129 height 16
type input "2,000,000"
click at [769, 254] on input "Aggregate limit" at bounding box center [821, 255] width 129 height 16
type input "2,000,000"
click at [504, 236] on input "Excess Liability" at bounding box center [506, 239] width 6 height 6
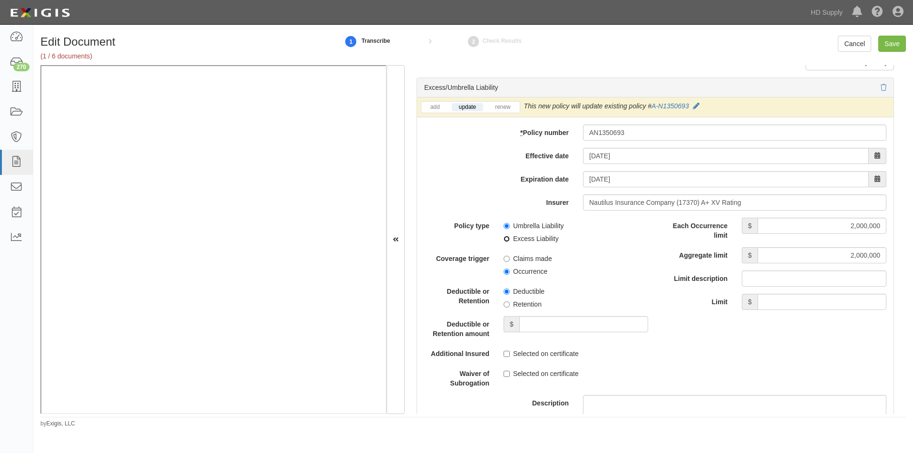
radio input "true"
click at [505, 274] on input "Occurrence" at bounding box center [506, 272] width 6 height 6
radio input "true"
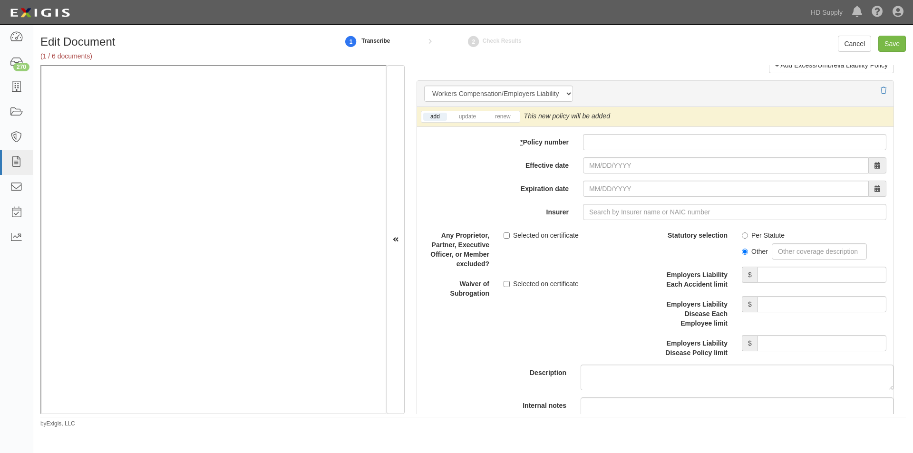
scroll to position [2362, 0]
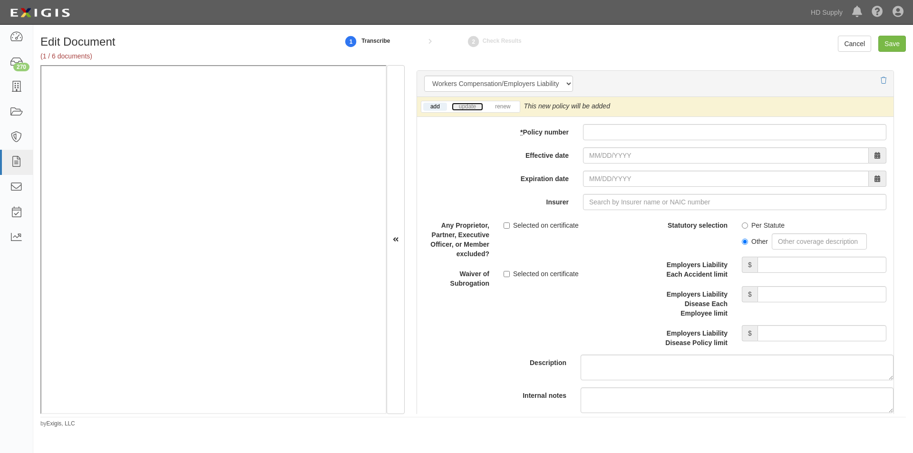
click at [476, 106] on link "update" at bounding box center [467, 107] width 31 height 8
paste input "TWFL0000652502"
type input "TWFL0000652502"
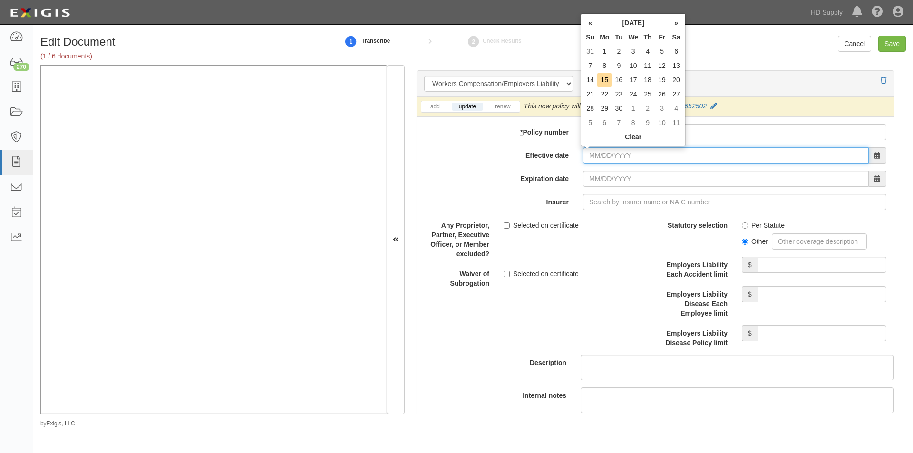
click at [605, 161] on input "Effective date" at bounding box center [726, 155] width 286 height 16
click at [588, 111] on td "28" at bounding box center [590, 108] width 14 height 14
type input "09/28/2025"
type input "09/28/2026"
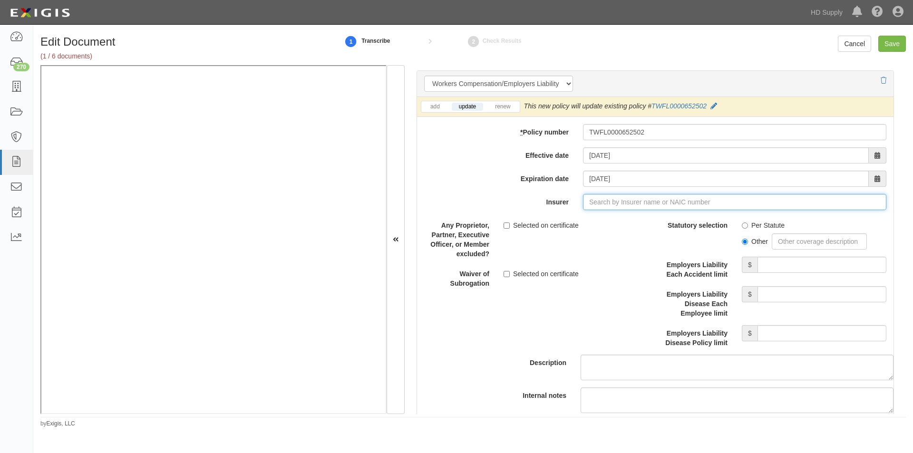
click at [583, 207] on input "Insurer" at bounding box center [734, 202] width 303 height 16
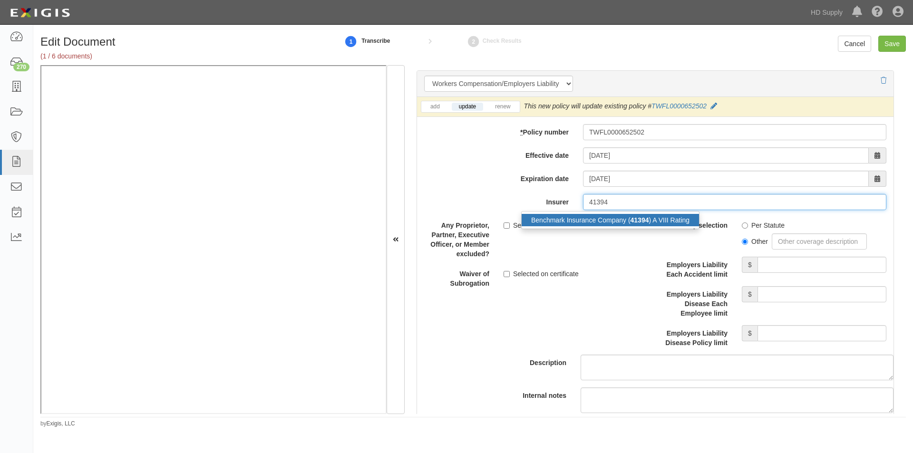
click at [591, 219] on div "Benchmark Insurance Company ( 41394 ) A VIII Rating" at bounding box center [609, 220] width 177 height 12
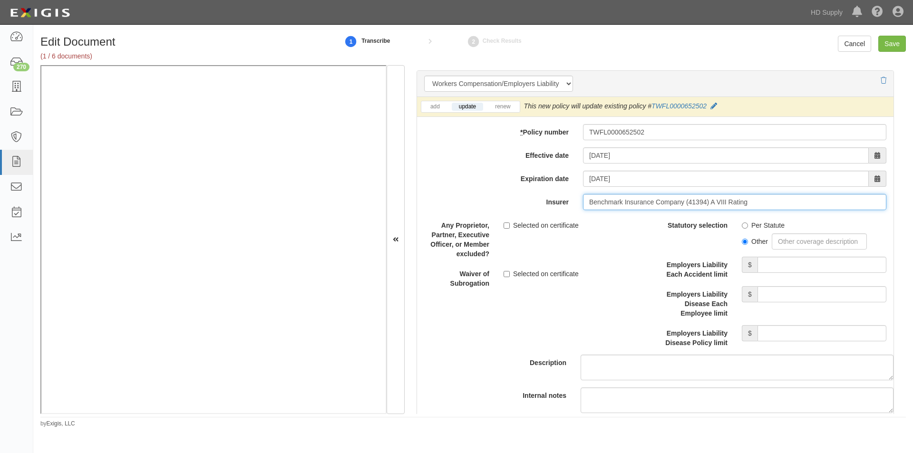
type input "Benchmark Insurance Company (41394) A VIII Rating"
click at [741, 223] on input "Per Statute" at bounding box center [744, 225] width 6 height 6
radio input "true"
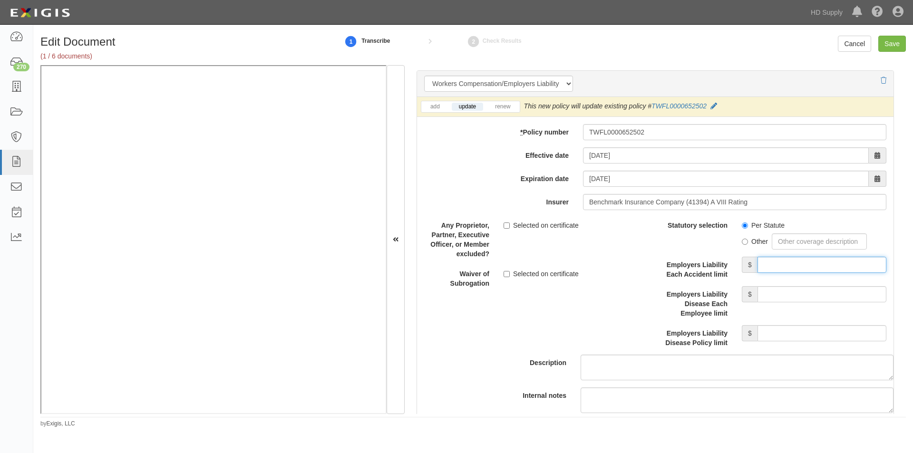
click at [777, 263] on input "Employers Liability Each Accident limit" at bounding box center [821, 265] width 129 height 16
type input "1,000,000"
click at [768, 293] on input "Employers Liability Disease Each Employee limit" at bounding box center [821, 294] width 129 height 16
type input "1,000,000"
click at [773, 336] on input "Employers Liability Disease Policy limit" at bounding box center [821, 333] width 129 height 16
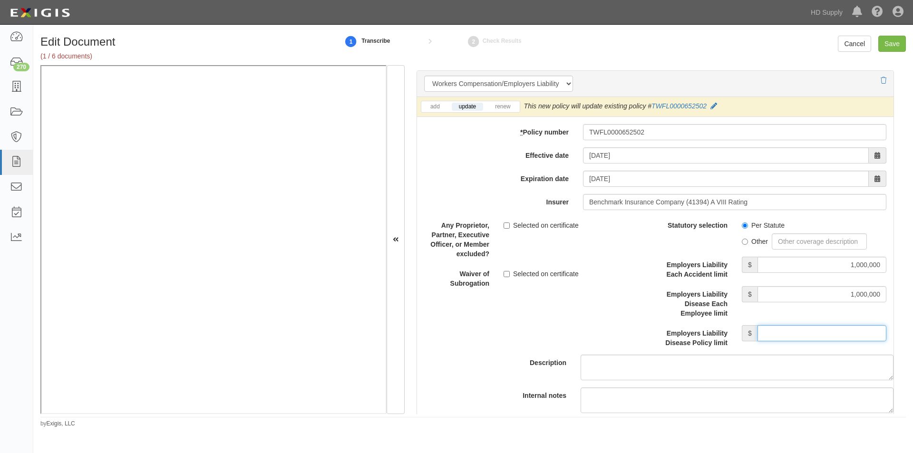
type input "1,000,000"
click at [507, 223] on input "Selected on certificate" at bounding box center [506, 225] width 6 height 6
checkbox input "true"
click at [509, 271] on label "Selected on certificate" at bounding box center [540, 274] width 75 height 10
click at [509, 271] on input "Selected on certificate" at bounding box center [506, 274] width 6 height 6
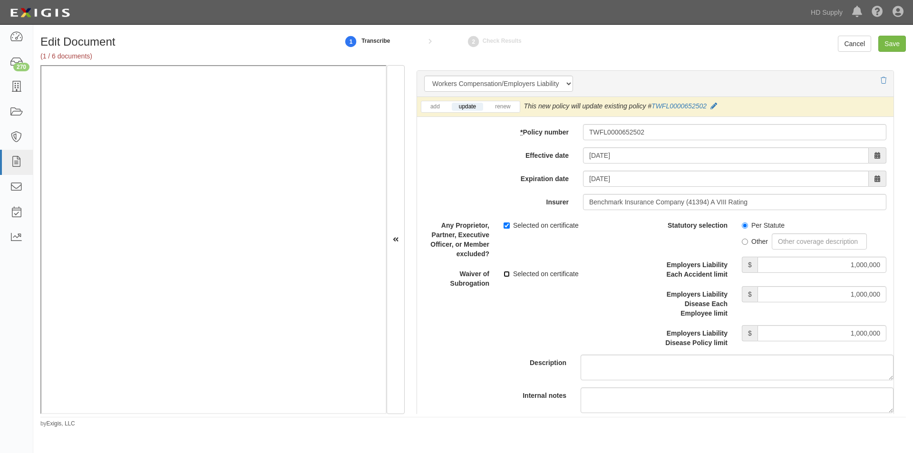
checkbox input "true"
click at [889, 42] on input "Save" at bounding box center [892, 44] width 28 height 16
type input "1000000"
type input "100000"
type input "5000"
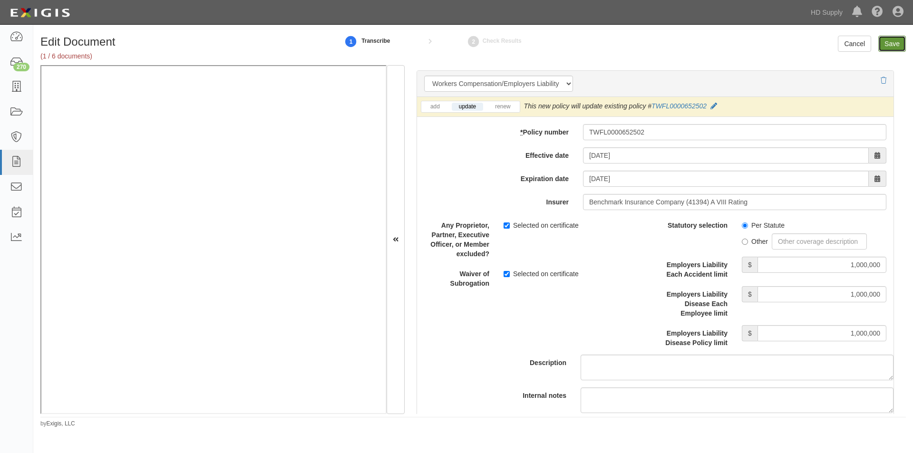
type input "1000000"
type input "2000000"
type input "1000000"
type input "2000000"
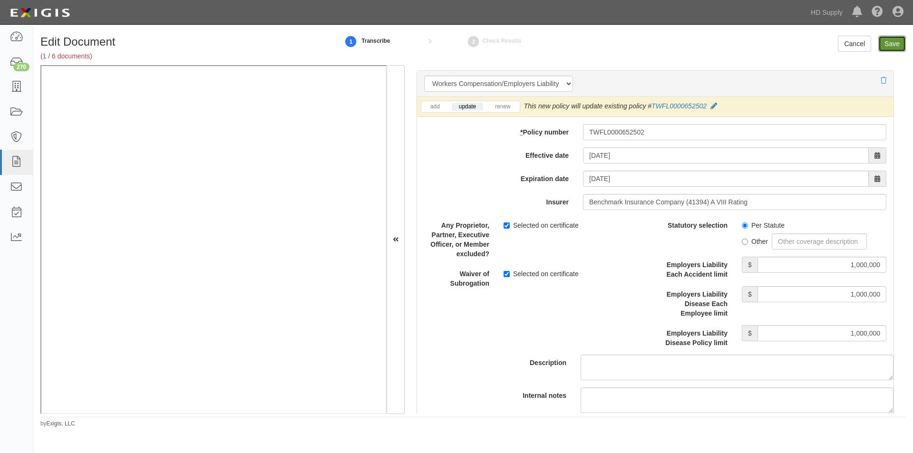
type input "2000000"
type input "1000000"
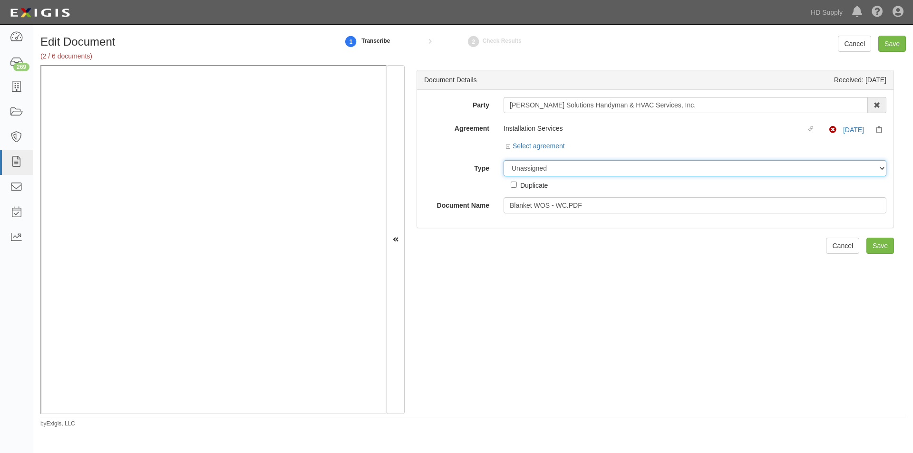
click at [526, 173] on select "Unassigned Binder Cancellation Notice Certificate Contract Endorsement Insuranc…" at bounding box center [694, 168] width 383 height 16
select select "EndorsementDetail"
click at [503, 160] on select "Unassigned Binder Cancellation Notice Certificate Contract Endorsement Insuranc…" at bounding box center [694, 168] width 383 height 16
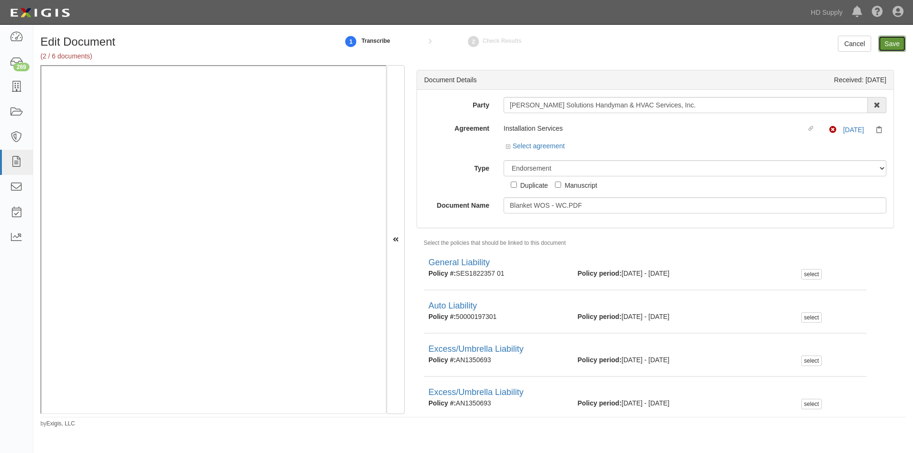
click at [894, 49] on input "Save" at bounding box center [892, 44] width 28 height 16
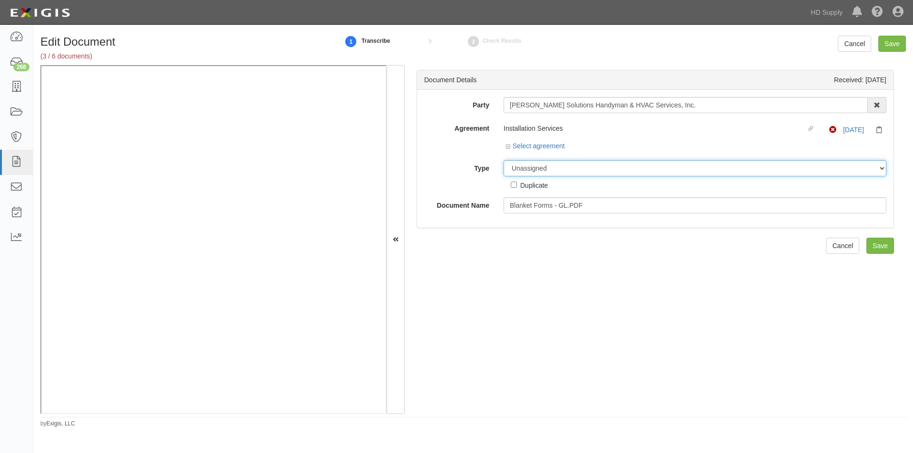
click at [569, 173] on select "Unassigned Binder Cancellation Notice Certificate Contract Endorsement Insuranc…" at bounding box center [694, 168] width 383 height 16
select select "EndorsementDetail"
click at [503, 160] on select "Unassigned Binder Cancellation Notice Certificate Contract Endorsement Insuranc…" at bounding box center [694, 168] width 383 height 16
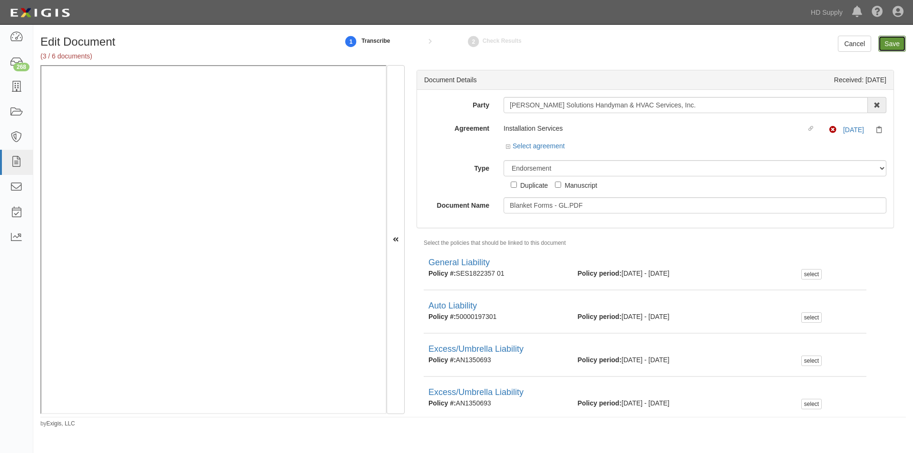
click at [885, 42] on input "Save" at bounding box center [892, 44] width 28 height 16
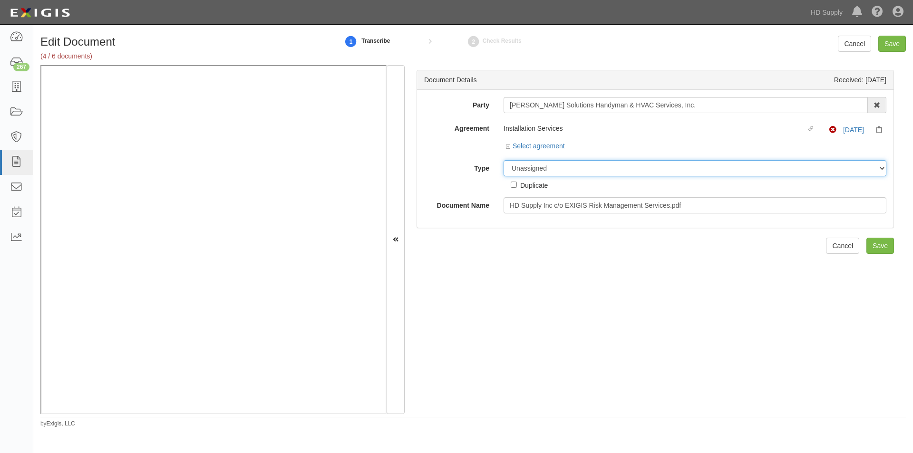
click at [541, 172] on select "Unassigned Binder Cancellation Notice Certificate Contract Endorsement Insuranc…" at bounding box center [694, 168] width 383 height 16
select select "OtherDetail"
click at [503, 160] on select "Unassigned Binder Cancellation Notice Certificate Contract Endorsement Insuranc…" at bounding box center [694, 168] width 383 height 16
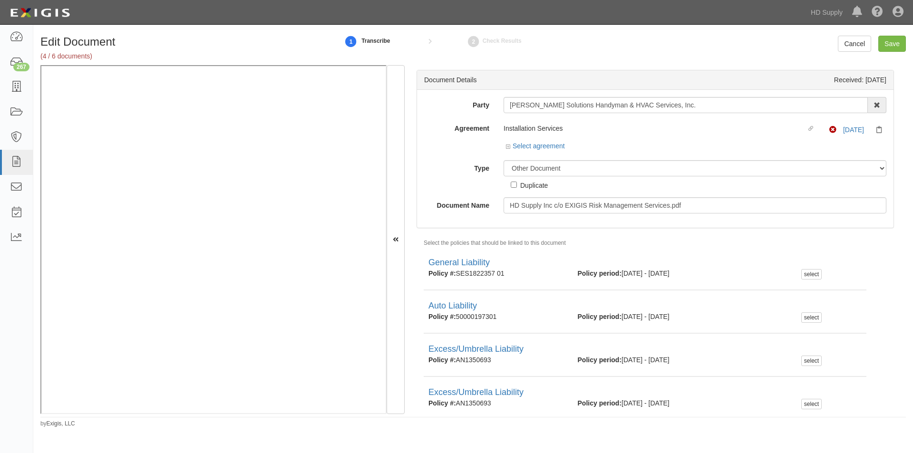
click at [514, 188] on label "Duplicate" at bounding box center [528, 185] width 37 height 10
click at [514, 188] on input "Duplicate" at bounding box center [513, 185] width 6 height 6
checkbox input "true"
click at [890, 48] on input "Save" at bounding box center [892, 44] width 28 height 16
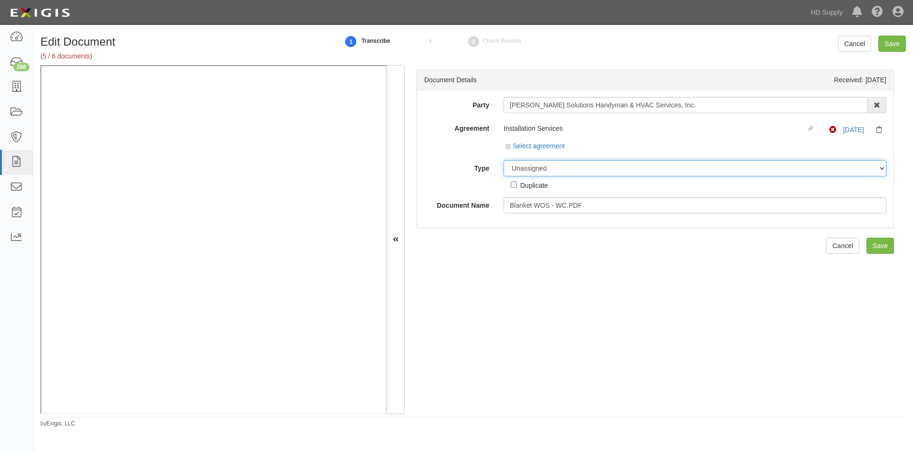
click at [525, 168] on select "Unassigned Binder Cancellation Notice Certificate Contract Endorsement Insuranc…" at bounding box center [694, 168] width 383 height 16
select select "EndorsementDetail"
click at [503, 160] on select "Unassigned Binder Cancellation Notice Certificate Contract Endorsement Insuranc…" at bounding box center [694, 168] width 383 height 16
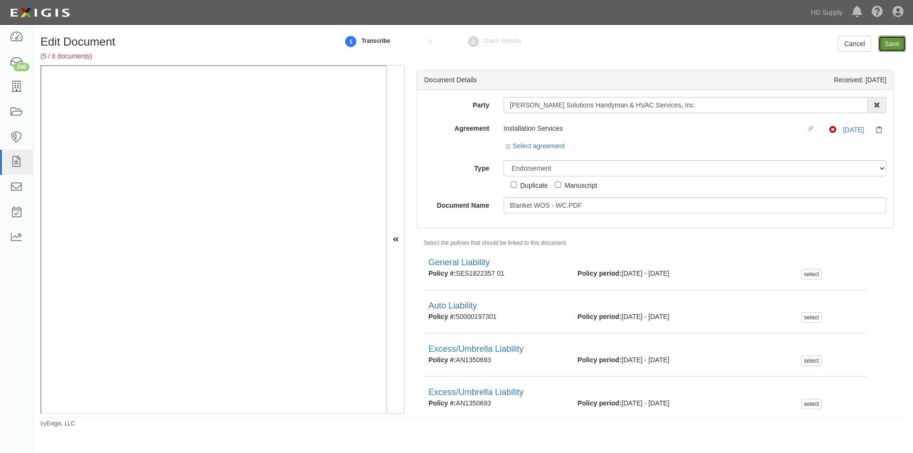
click at [894, 43] on input "Save" at bounding box center [892, 44] width 28 height 16
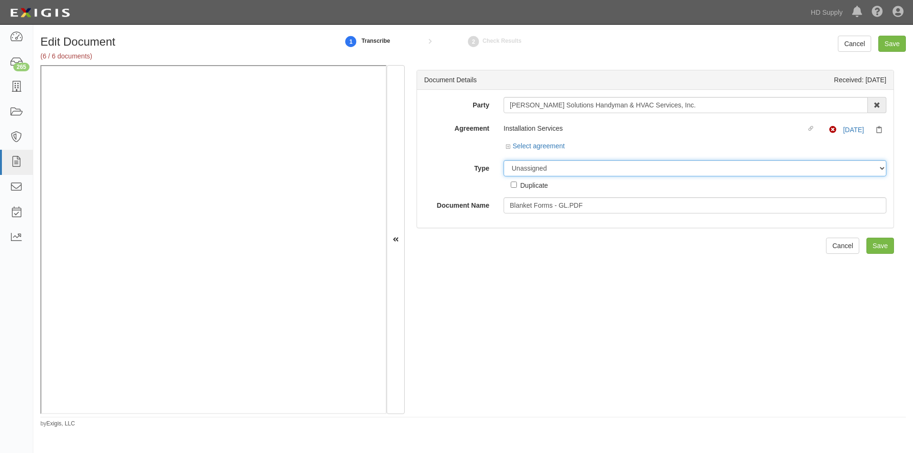
click at [529, 172] on select "Unassigned Binder Cancellation Notice Certificate Contract Endorsement Insuranc…" at bounding box center [694, 168] width 383 height 16
select select "EndorsementDetail"
click at [503, 160] on select "Unassigned Binder Cancellation Notice Certificate Contract Endorsement Insuranc…" at bounding box center [694, 168] width 383 height 16
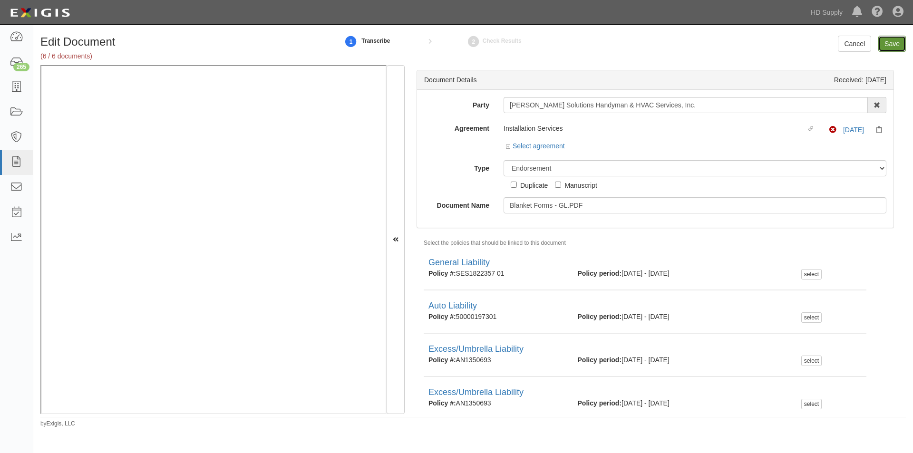
click at [894, 42] on input "Save" at bounding box center [892, 44] width 28 height 16
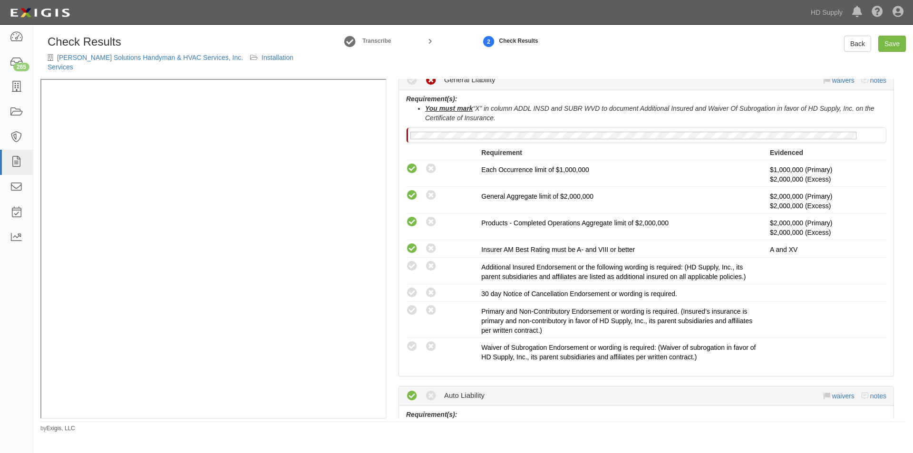
scroll to position [333, 0]
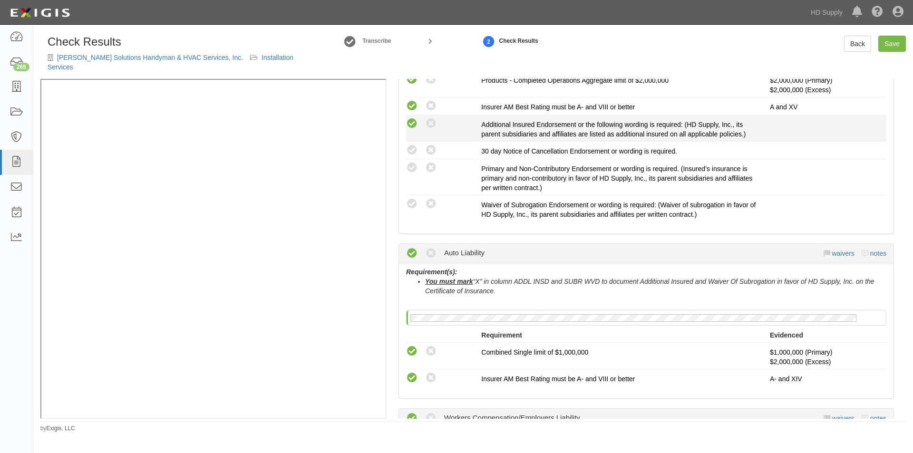
click at [412, 118] on icon at bounding box center [412, 124] width 12 height 12
radio input "true"
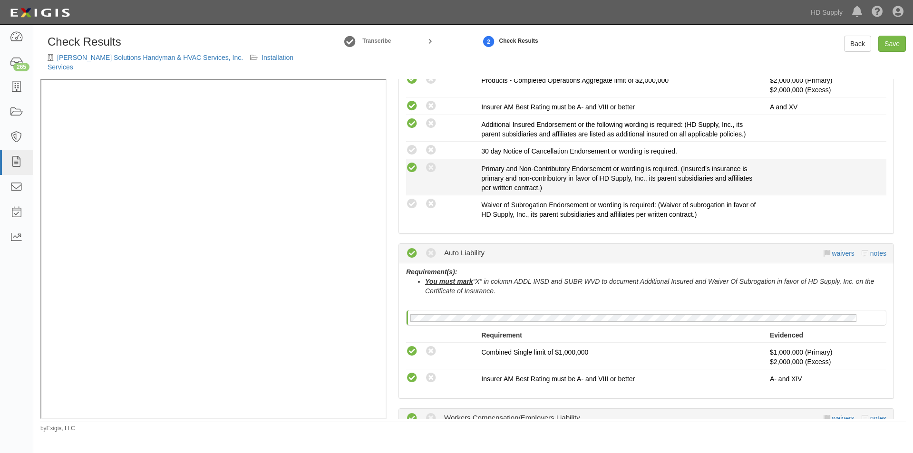
click at [413, 162] on icon at bounding box center [412, 168] width 12 height 12
radio input "true"
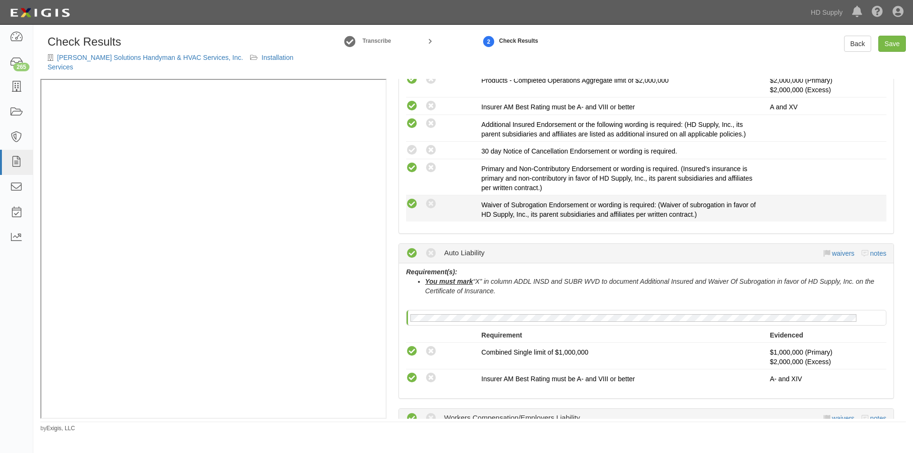
click at [408, 198] on icon at bounding box center [412, 204] width 12 height 12
radio input "true"
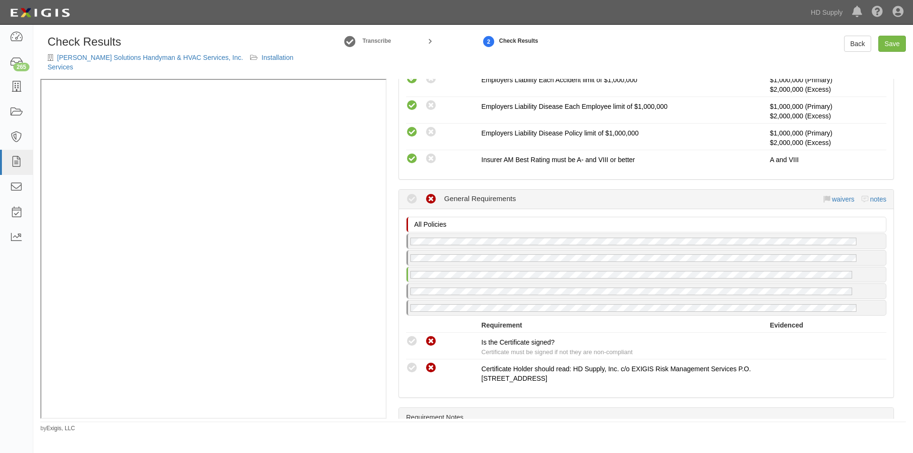
scroll to position [855, 0]
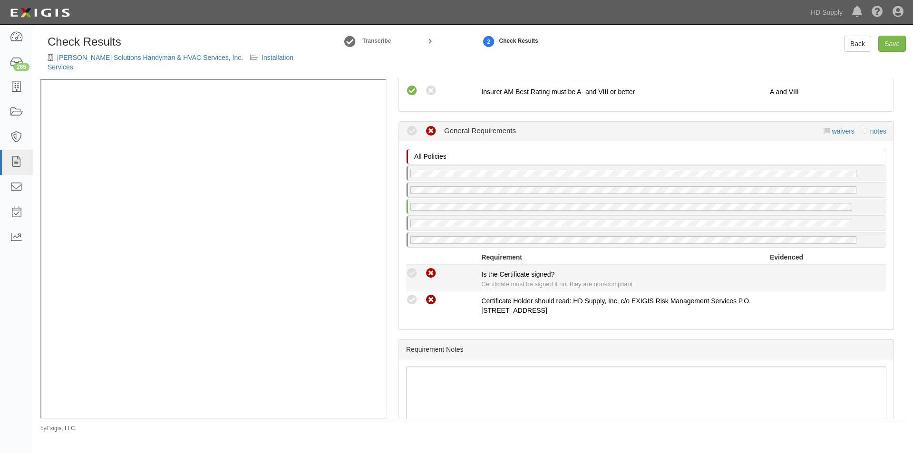
drag, startPoint x: 414, startPoint y: 293, endPoint x: 411, endPoint y: 272, distance: 20.8
click at [413, 294] on icon at bounding box center [412, 300] width 12 height 12
radio input "true"
click at [411, 268] on icon at bounding box center [412, 274] width 12 height 12
radio input "true"
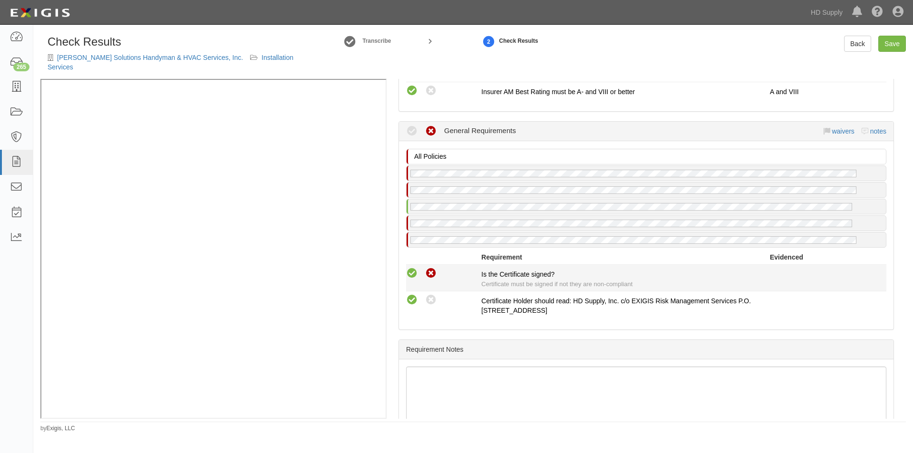
radio input "true"
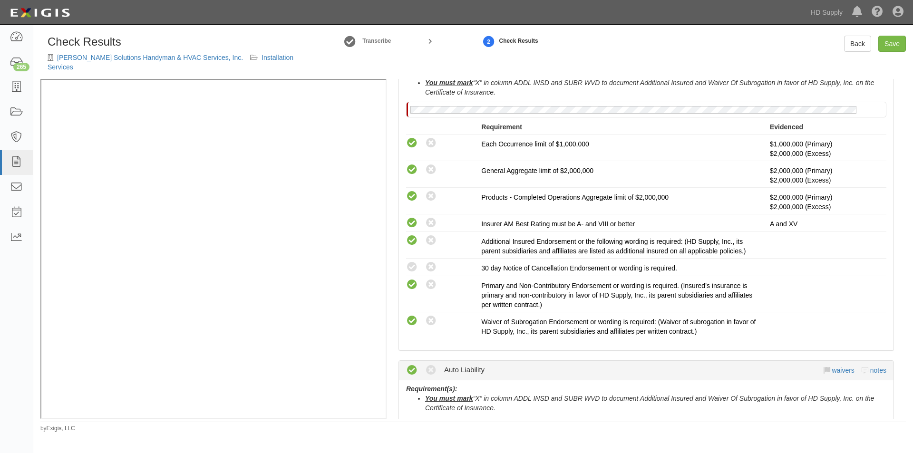
scroll to position [126, 0]
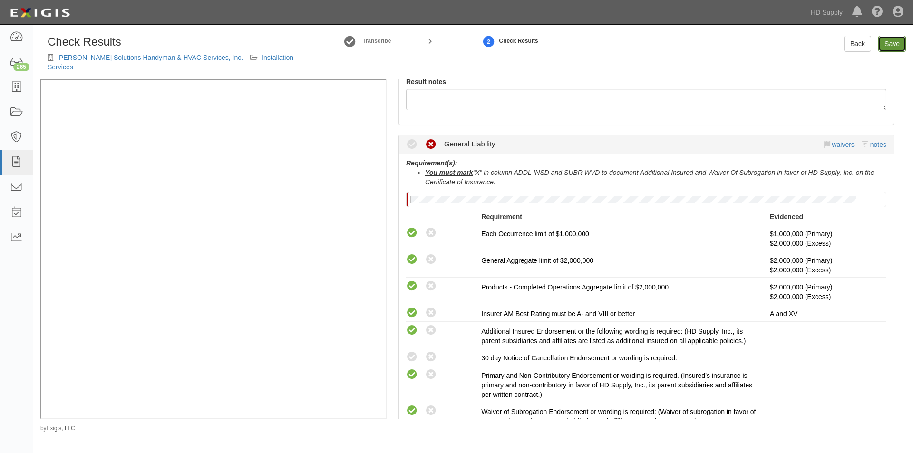
click at [895, 42] on link "Save" at bounding box center [892, 44] width 28 height 16
radio input "true"
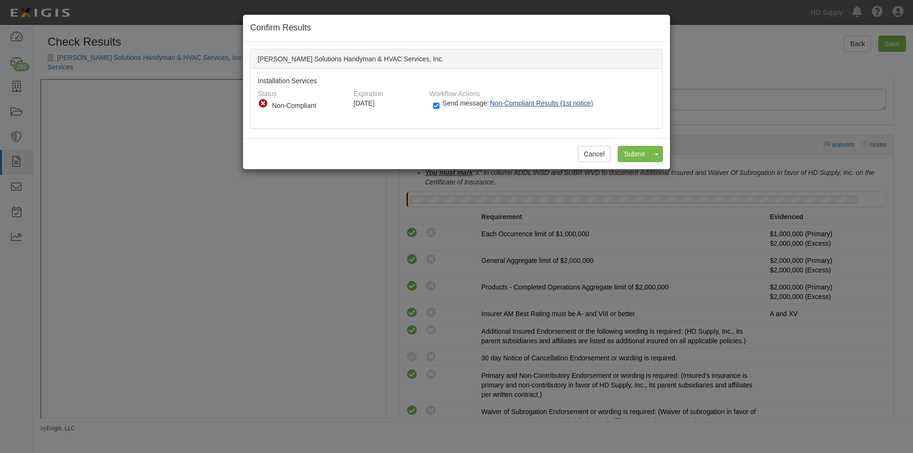
click at [511, 98] on button "Non-Compliant Results (1st notice)" at bounding box center [543, 103] width 108 height 12
click at [630, 154] on input "Submit" at bounding box center [633, 154] width 33 height 16
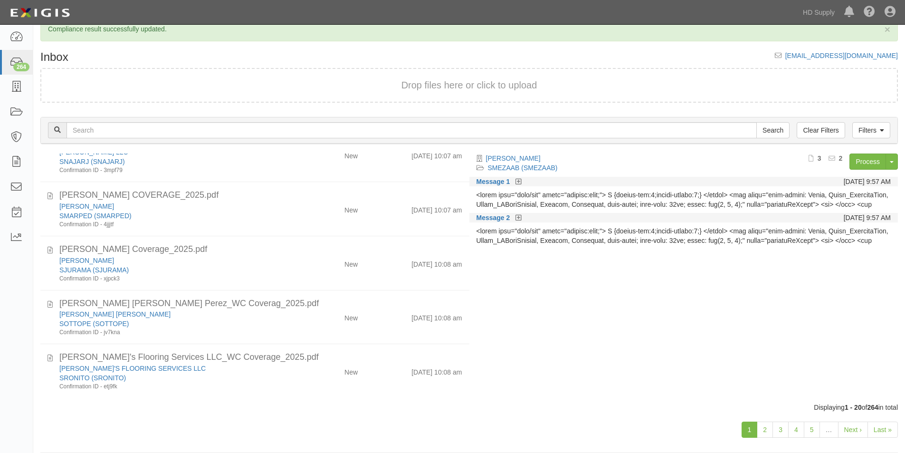
scroll to position [29, 0]
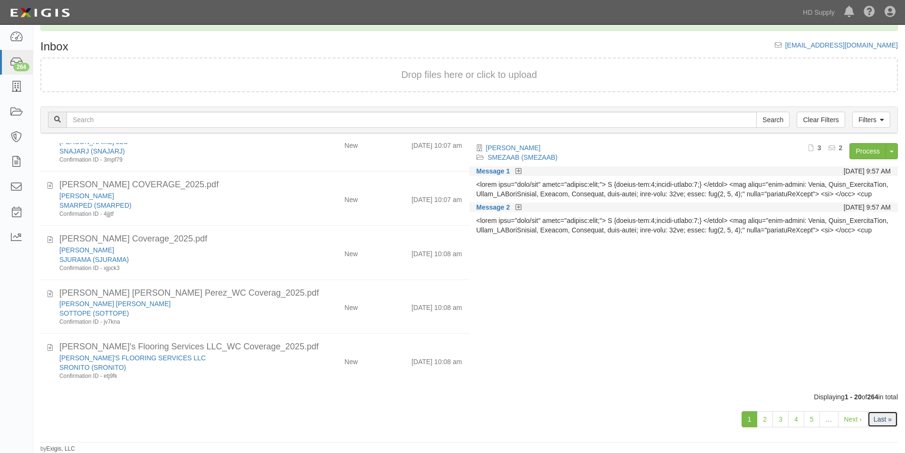
click at [881, 423] on link "Last »" at bounding box center [883, 419] width 30 height 16
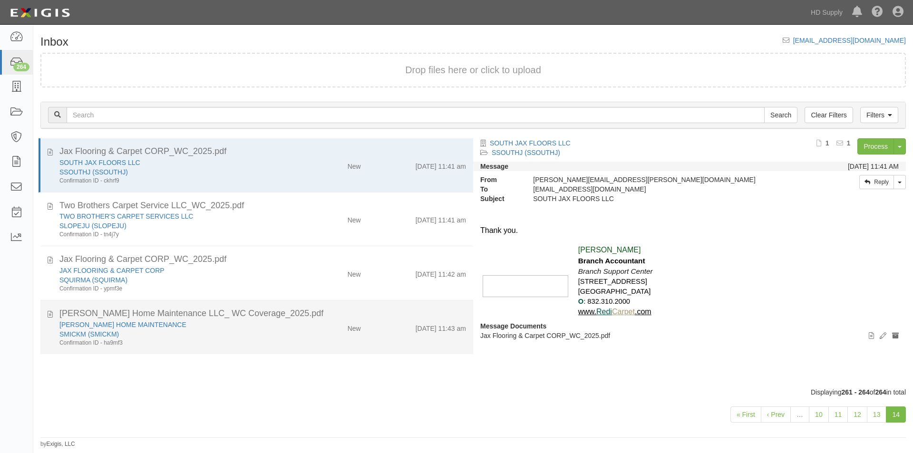
click at [244, 331] on div "SMICKM (SMICKM)" at bounding box center [174, 334] width 231 height 10
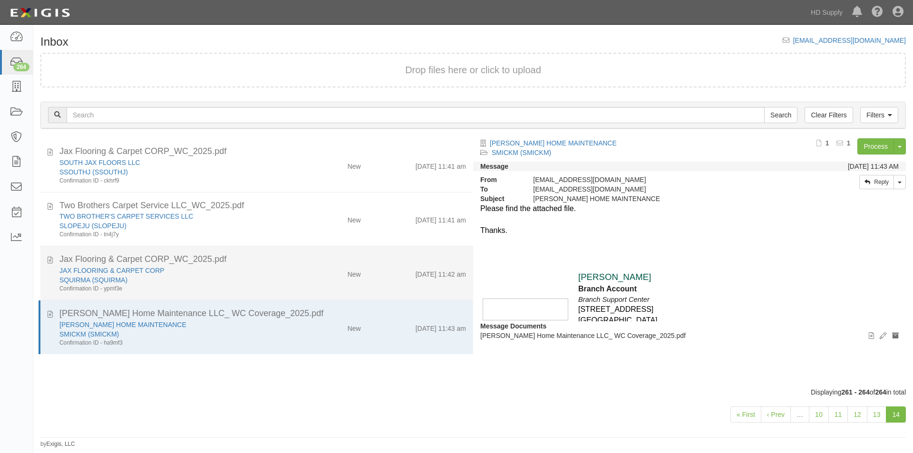
click at [226, 280] on div "SQUIRMA (SQUIRMA)" at bounding box center [174, 280] width 231 height 10
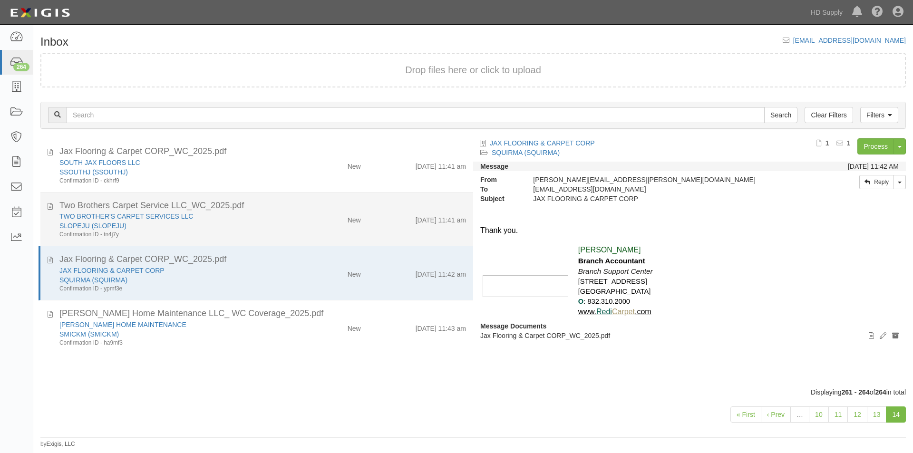
click at [233, 229] on div "SLOPEJU (SLOPEJU)" at bounding box center [174, 226] width 231 height 10
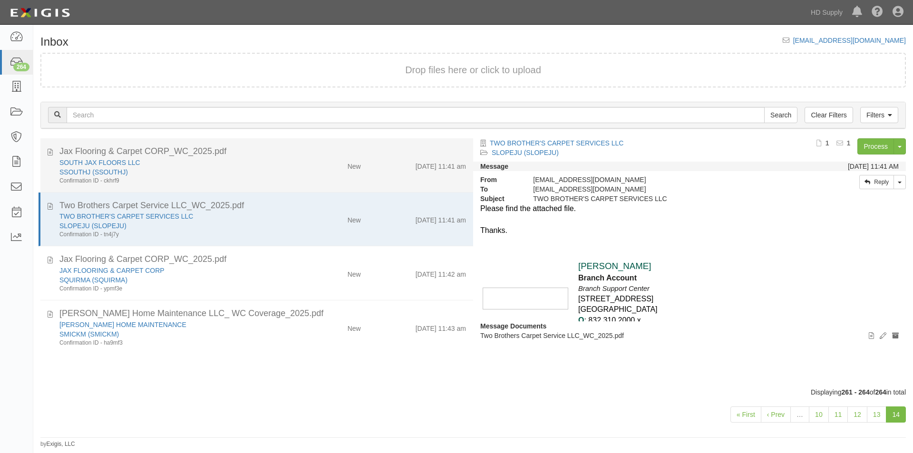
click at [228, 173] on div "SSOUTHJ (SSOUTHJ)" at bounding box center [174, 172] width 231 height 10
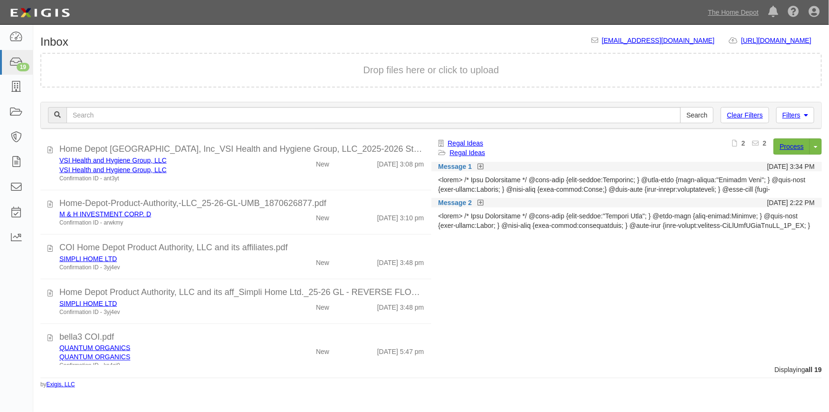
scroll to position [703, 0]
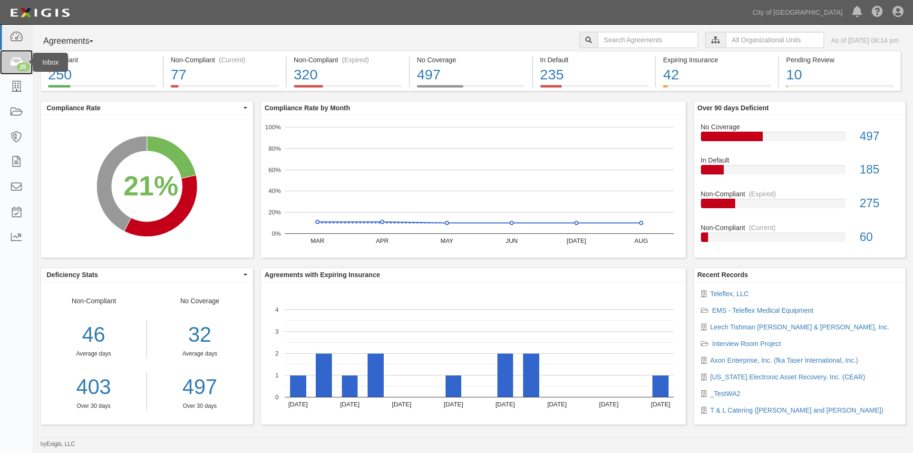
click at [15, 60] on icon at bounding box center [16, 62] width 13 height 11
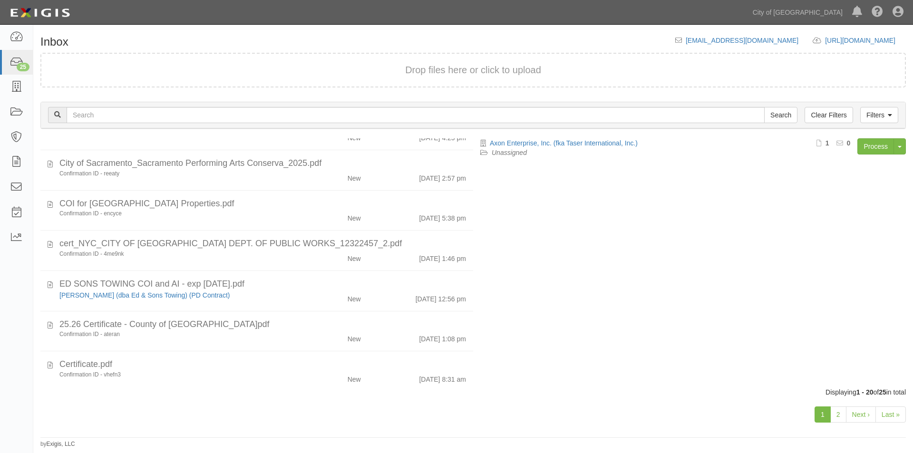
scroll to position [583, 0]
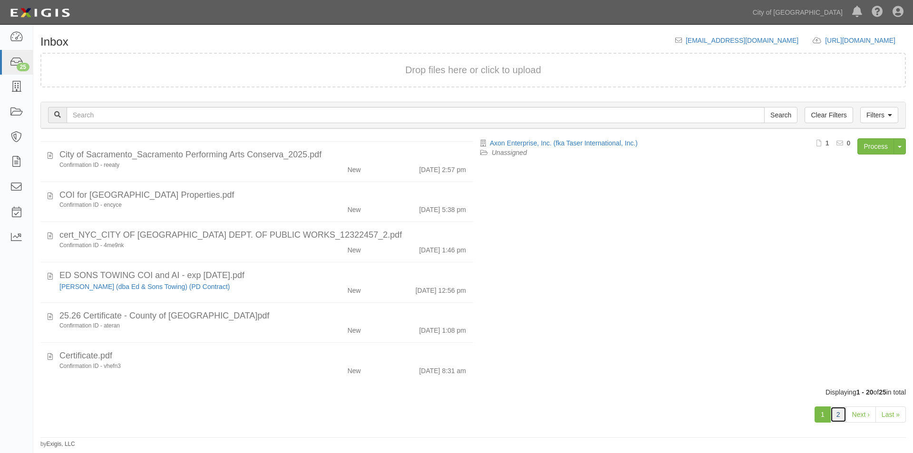
click at [843, 420] on link "2" at bounding box center [838, 414] width 16 height 16
